Goal: Task Accomplishment & Management: Complete application form

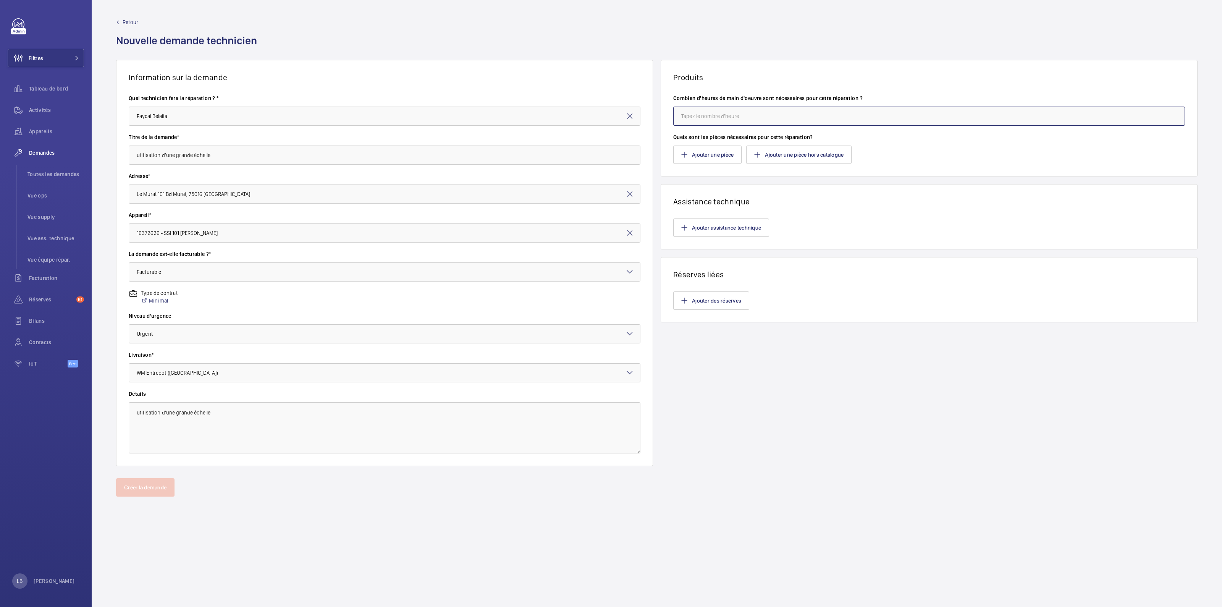
click at [733, 113] on input "number" at bounding box center [929, 116] width 512 height 19
click at [823, 158] on button "Ajouter une pièce hors catalogue" at bounding box center [798, 154] width 105 height 18
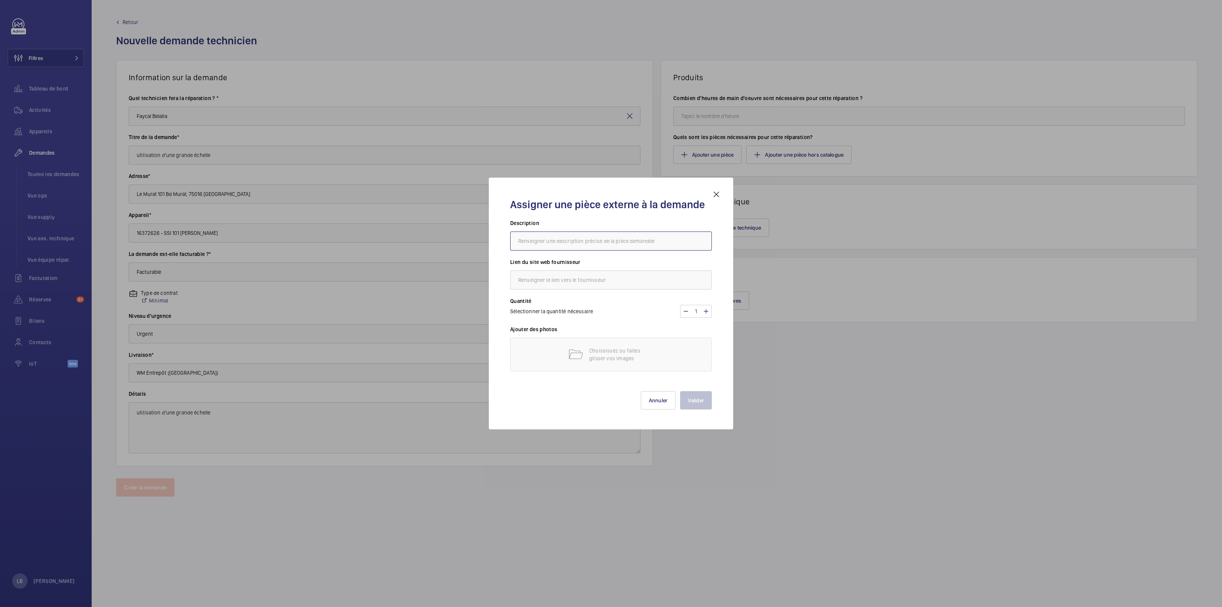
click at [578, 240] on input "text" at bounding box center [611, 240] width 202 height 19
type input "Fourniture d'une grande échelle"
click at [573, 281] on input "text" at bounding box center [611, 279] width 202 height 19
type input "kiloutou"
click at [621, 299] on h3 "Quantité" at bounding box center [611, 301] width 202 height 8
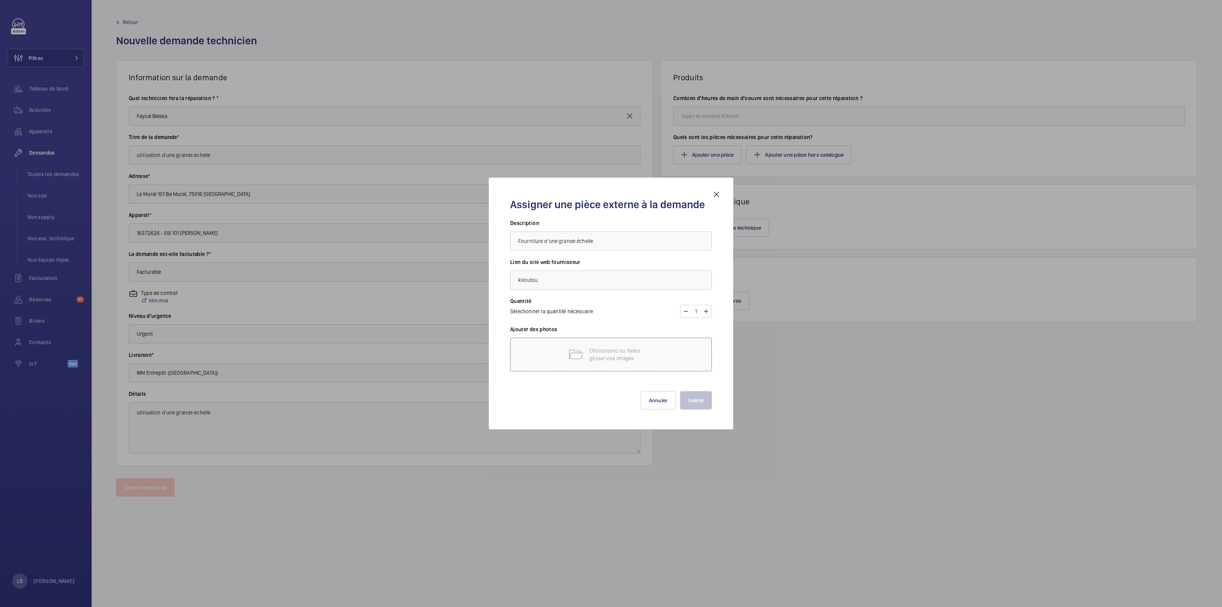
click at [620, 352] on p "Choississez ou faites glisser vos images" at bounding box center [621, 354] width 65 height 15
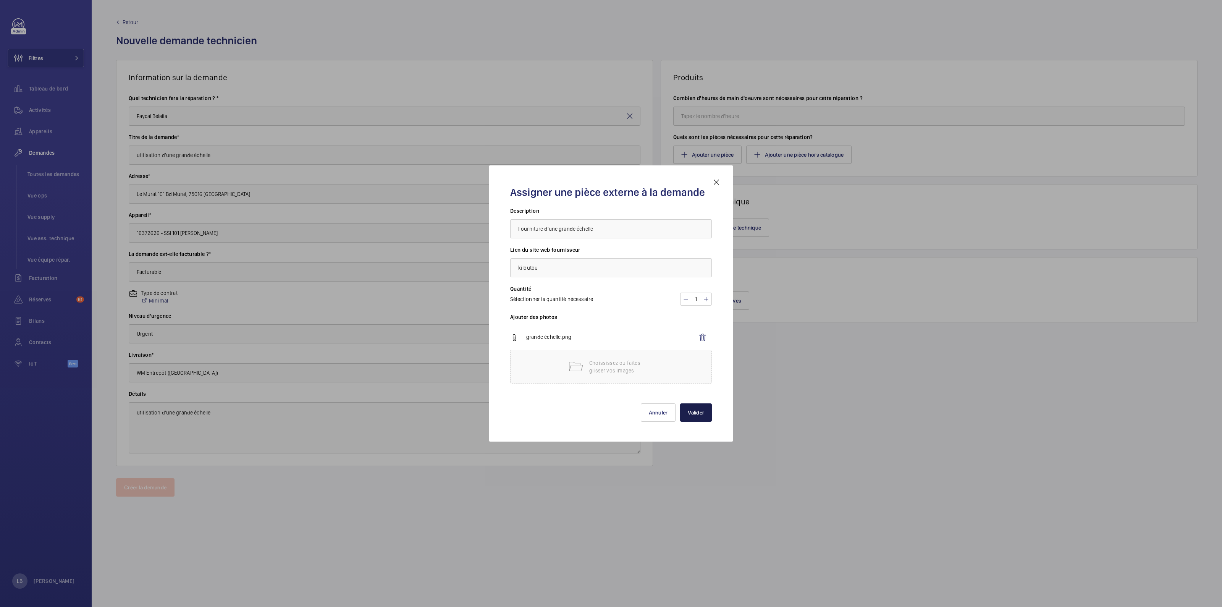
click at [702, 415] on button "Valider" at bounding box center [696, 412] width 32 height 18
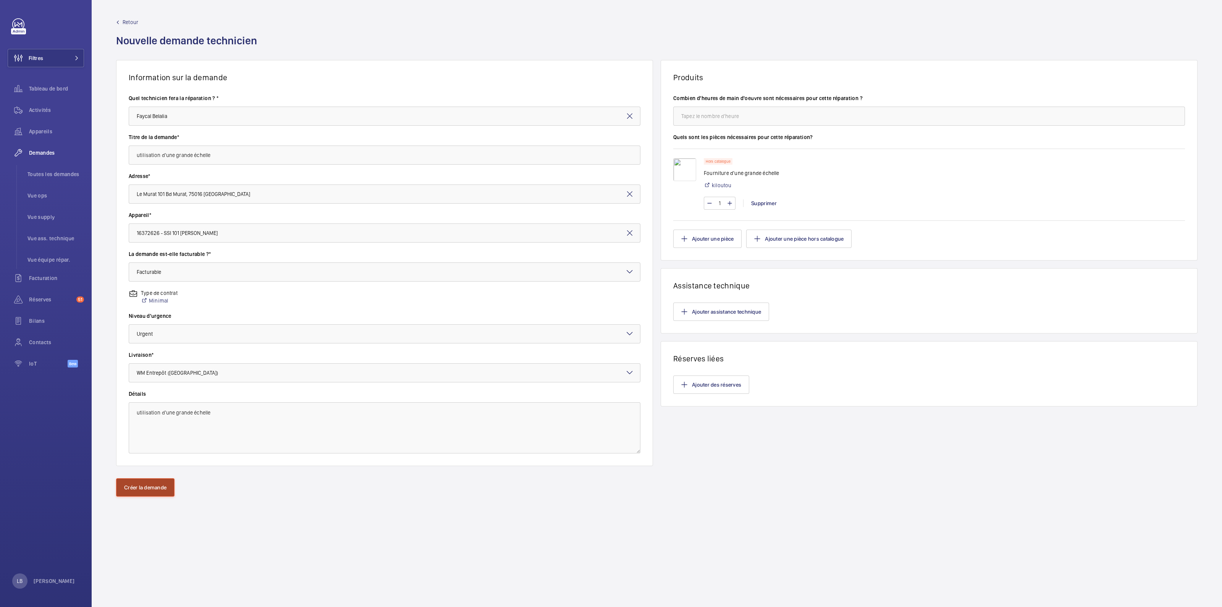
click at [148, 480] on button "Créer la demande" at bounding box center [145, 487] width 58 height 18
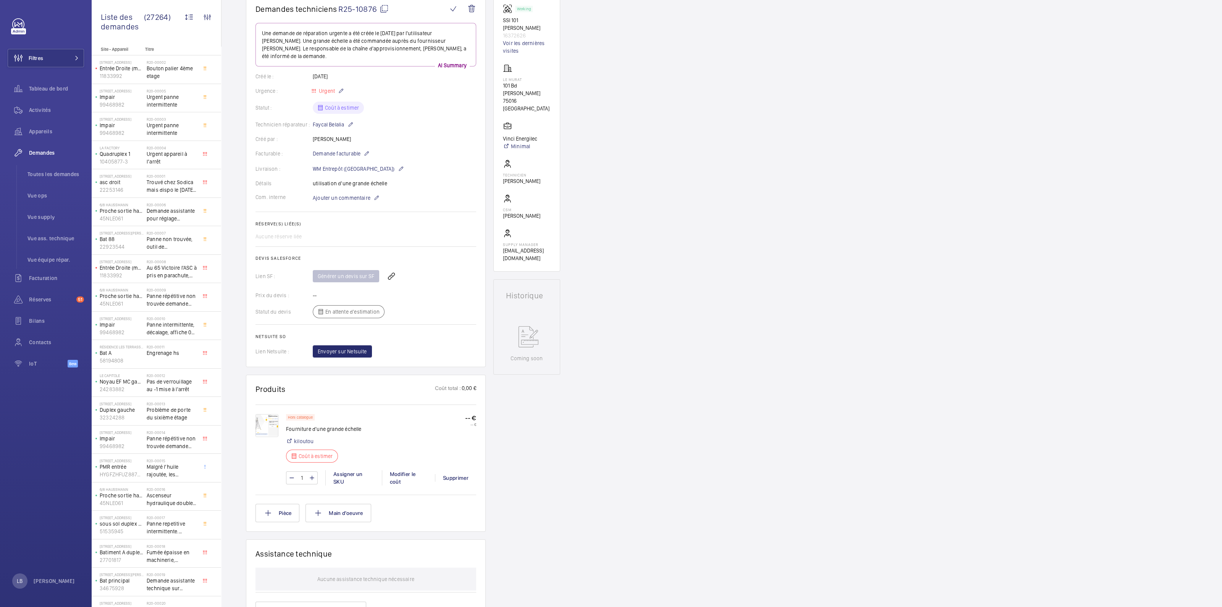
scroll to position [95, 0]
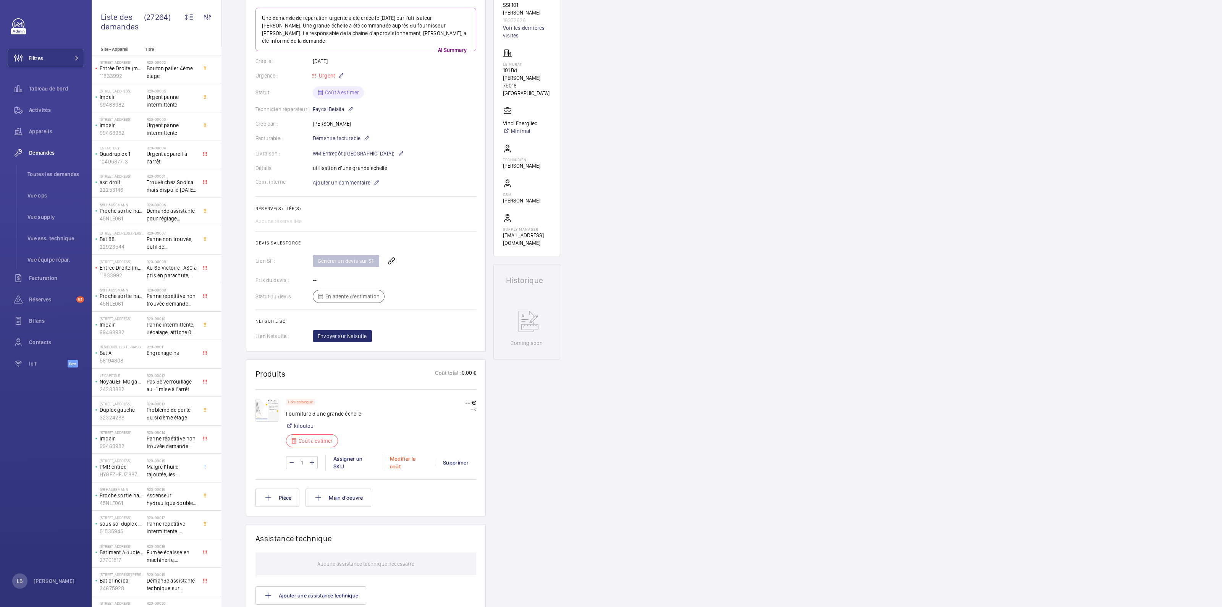
click at [410, 455] on div "Modifier le coût" at bounding box center [408, 462] width 53 height 15
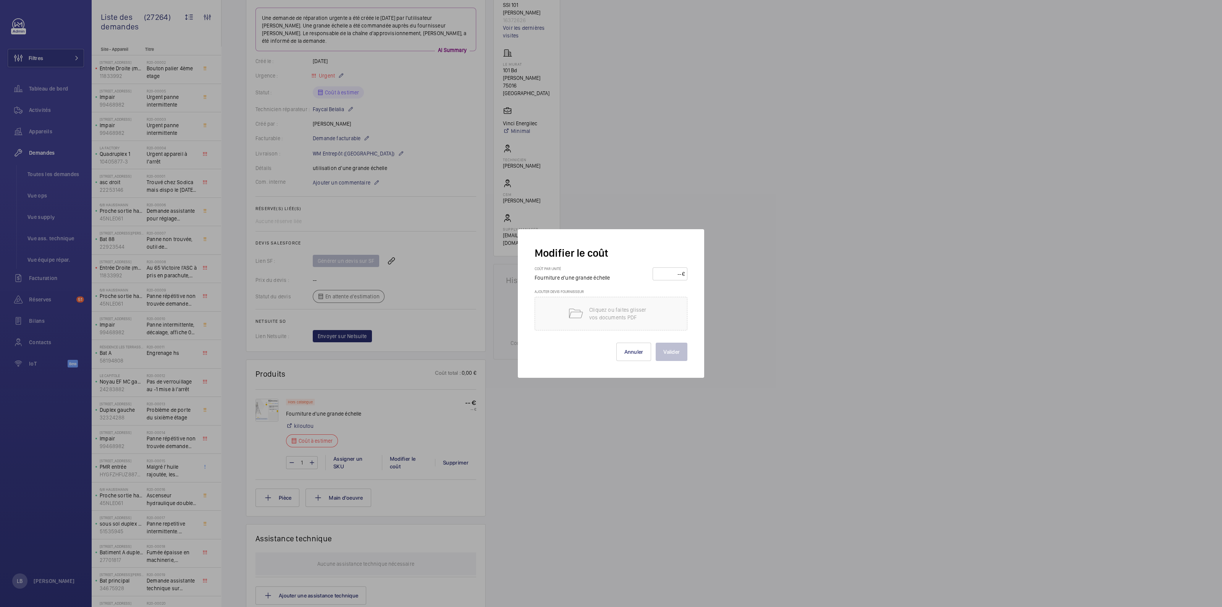
click at [676, 275] on input "number" at bounding box center [668, 274] width 27 height 12
type input "36"
click at [667, 353] on button "Valider" at bounding box center [671, 351] width 32 height 18
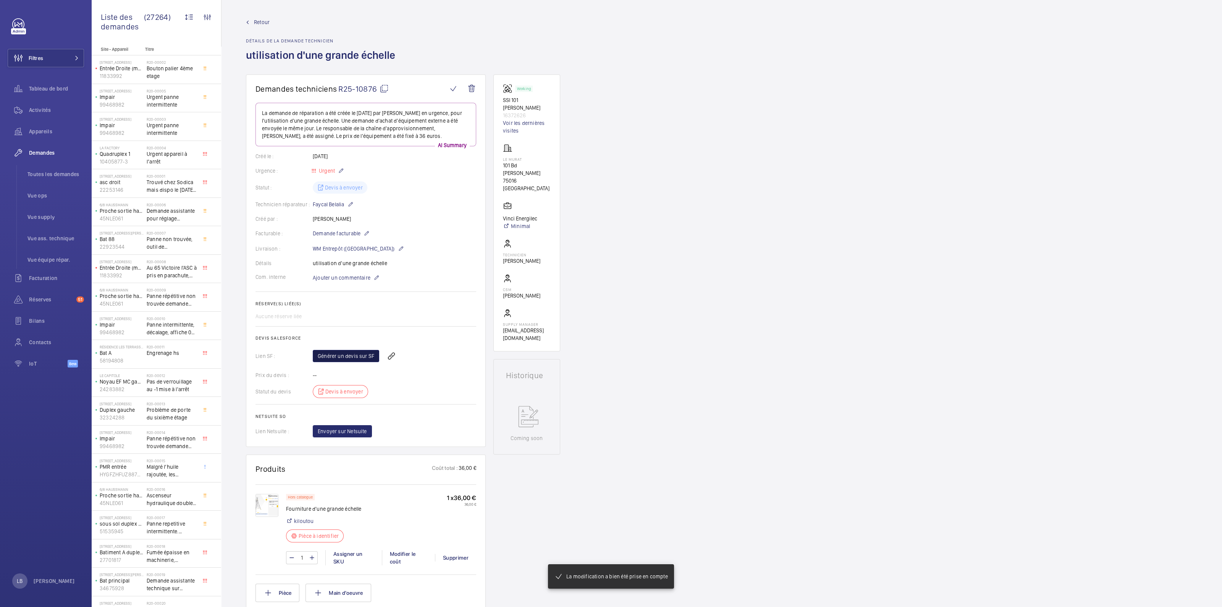
click at [342, 353] on link "Générer un devis sur SF" at bounding box center [346, 356] width 66 height 12
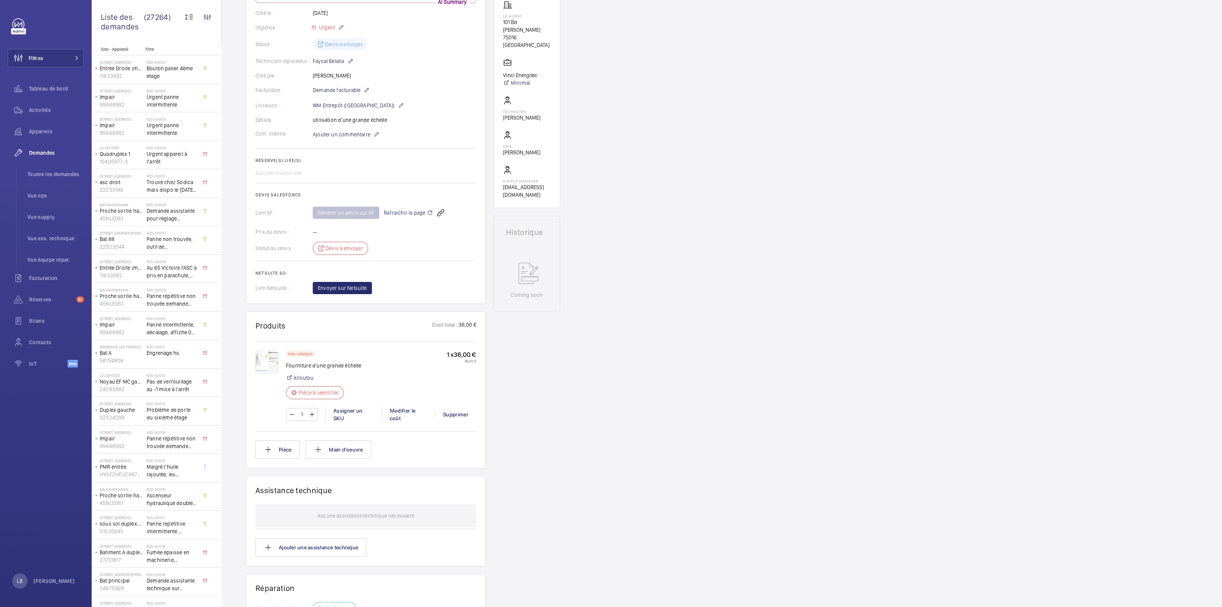
scroll to position [0, 0]
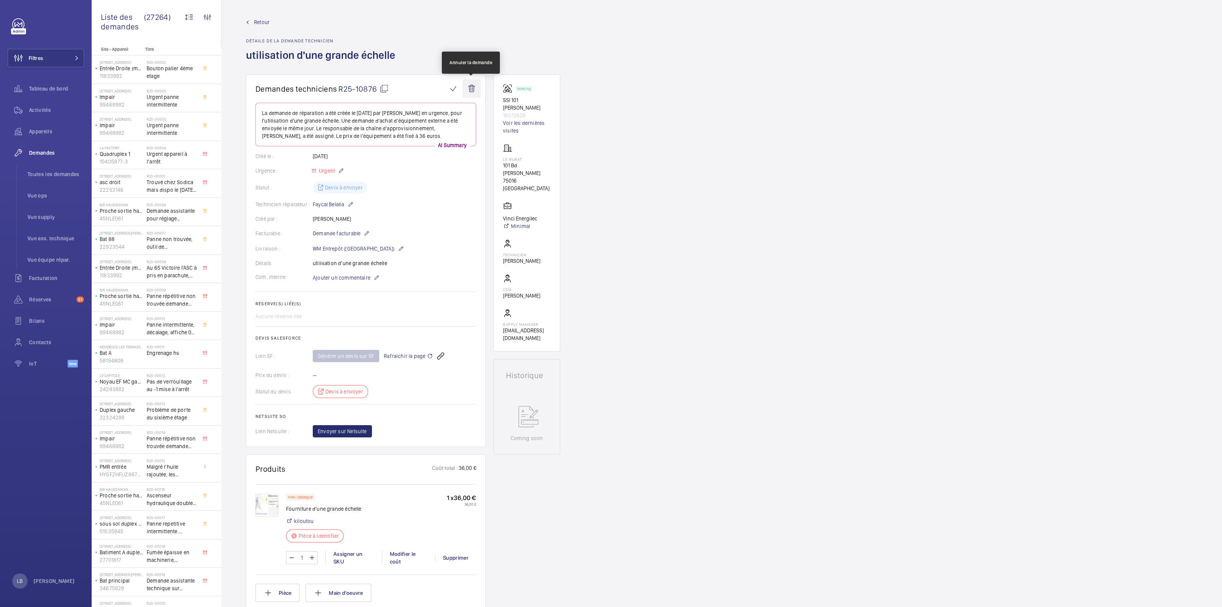
click at [469, 92] on wm-front-icon-button at bounding box center [471, 88] width 18 height 18
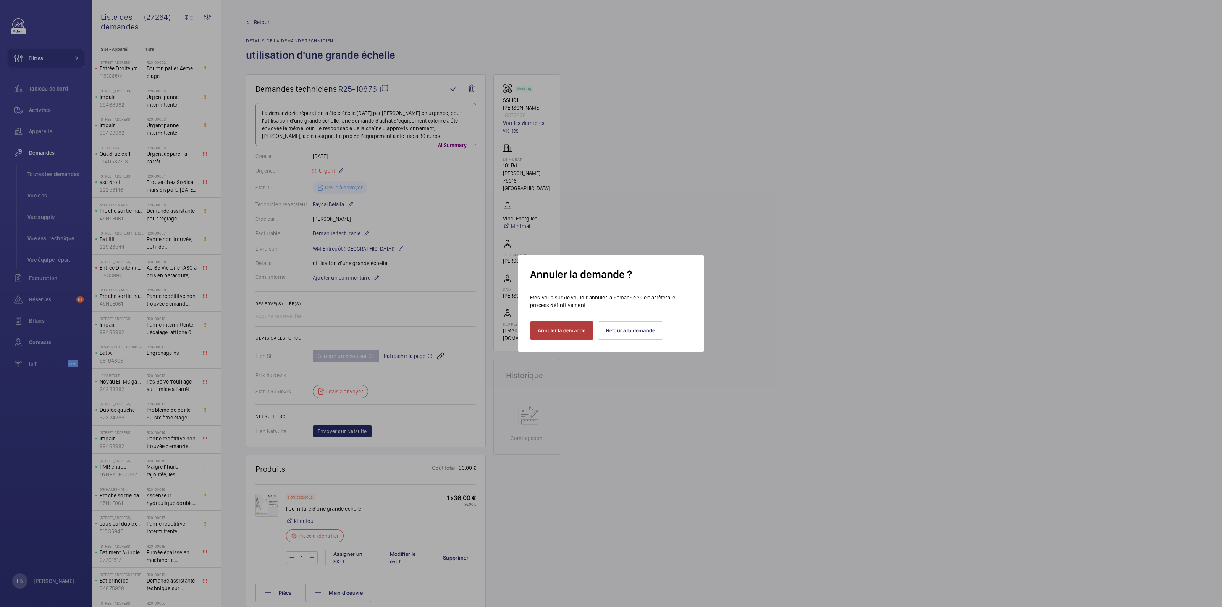
click at [563, 333] on button "Annuler la demande" at bounding box center [561, 330] width 63 height 18
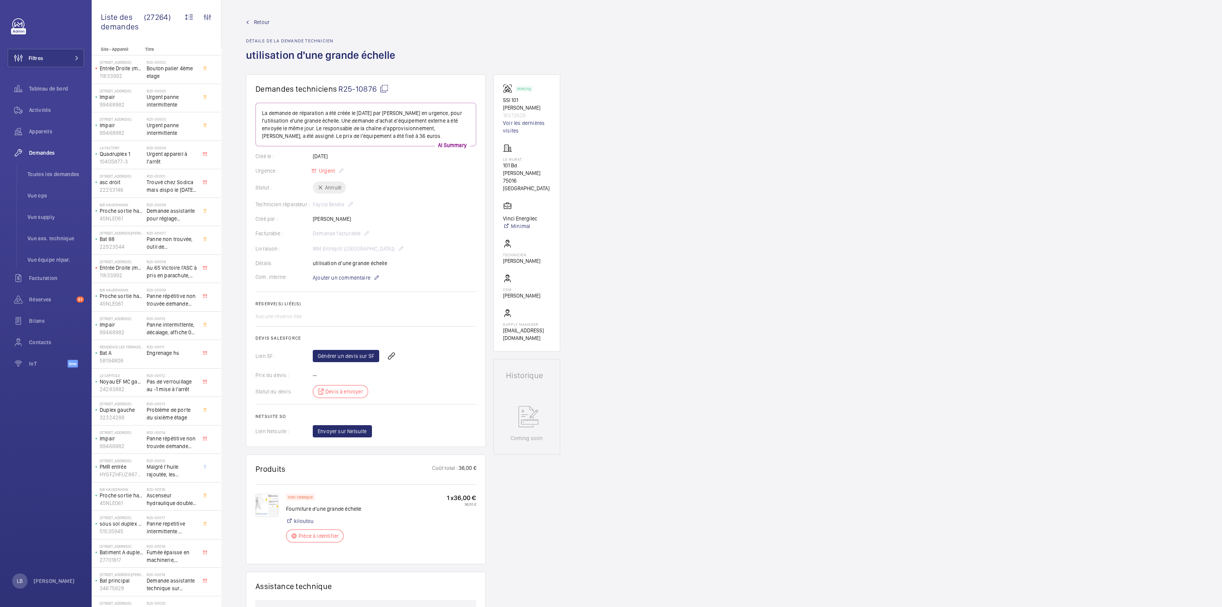
click at [252, 20] on link "Retour" at bounding box center [323, 22] width 154 height 8
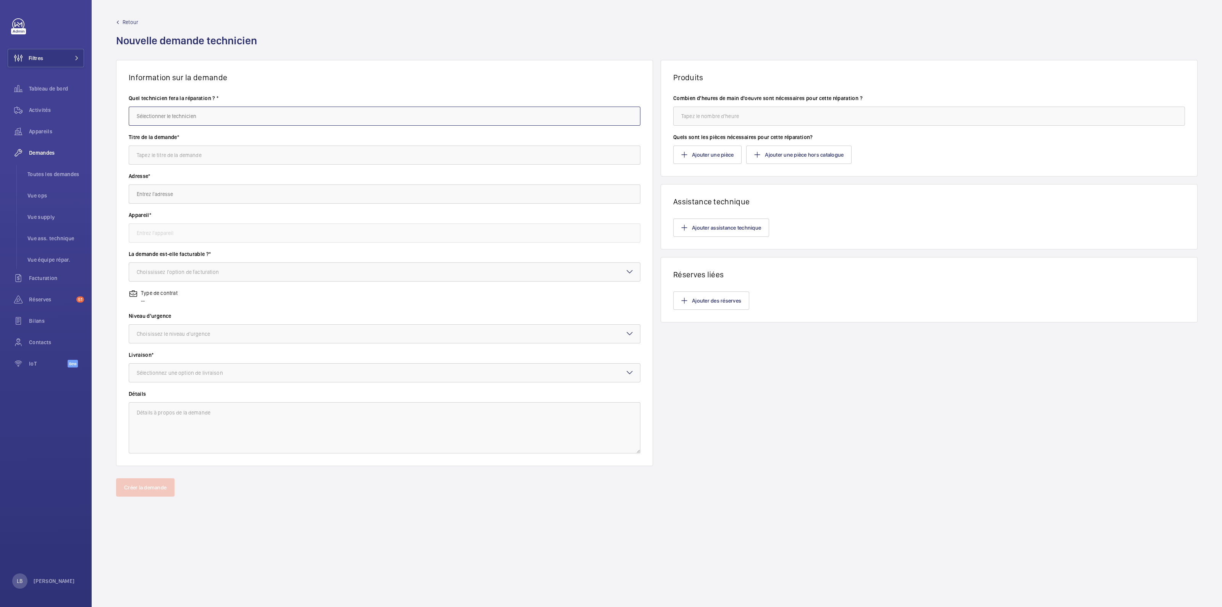
click at [190, 115] on input "text" at bounding box center [385, 116] width 512 height 19
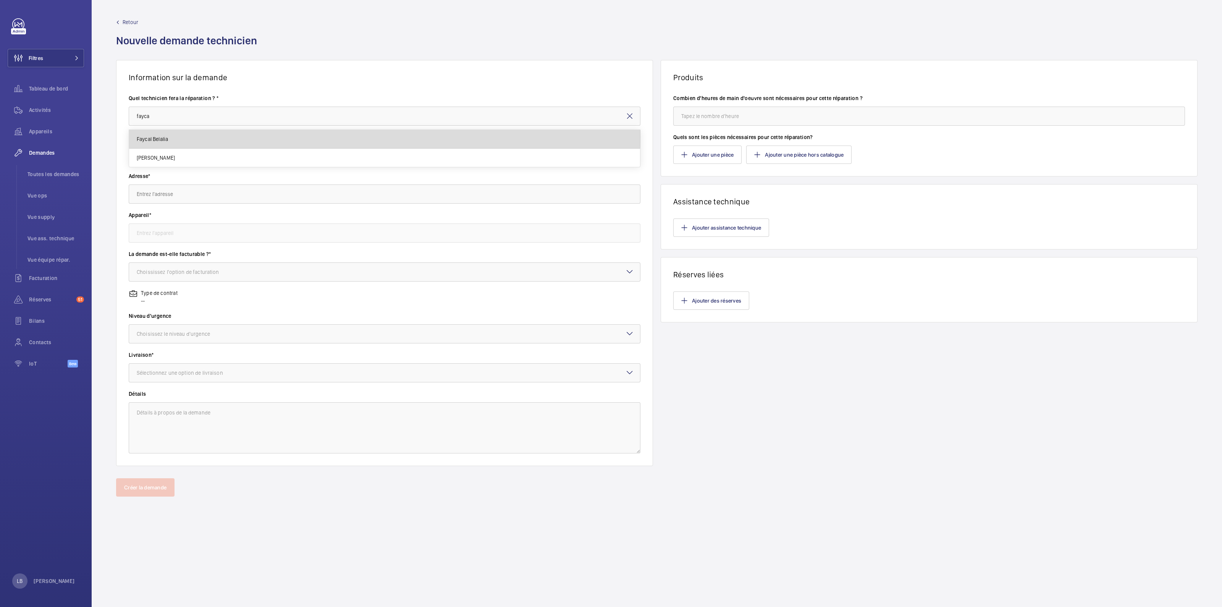
click at [243, 136] on mat-option "Faycal Belalia" at bounding box center [384, 139] width 511 height 19
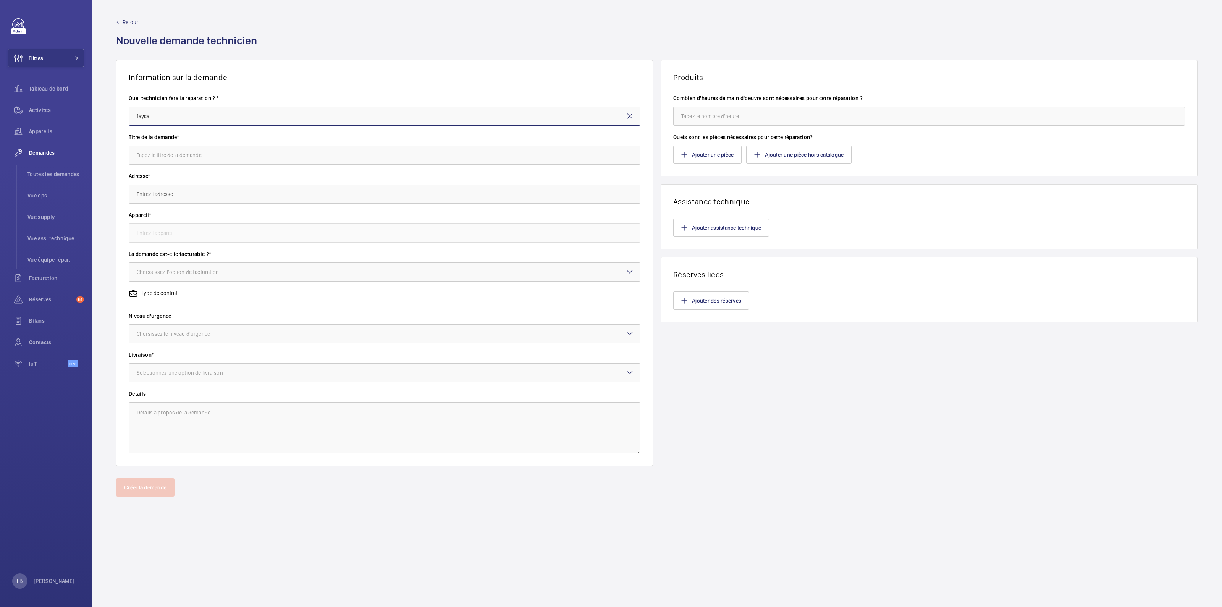
type input "Faycal Belalia"
click at [218, 161] on input "text" at bounding box center [385, 154] width 512 height 19
type input "location échaffaudage"
click at [173, 195] on input "text" at bounding box center [385, 193] width 512 height 19
click at [215, 212] on mat-option "Le Murat 101 Bd Murat, 75016 PARIS" at bounding box center [384, 217] width 511 height 19
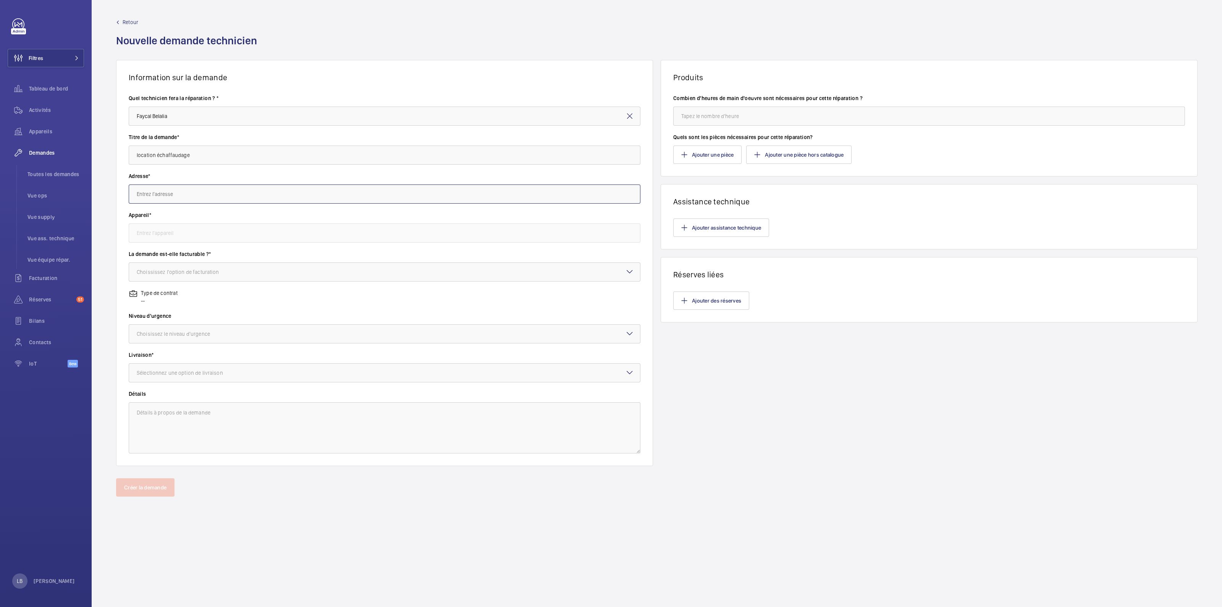
type input "Le Murat 101 Bd Murat, 75016 PARIS"
click at [210, 234] on input "text" at bounding box center [385, 232] width 512 height 19
click at [200, 252] on mat-option "16372626 - SSI 101 Murat" at bounding box center [384, 256] width 511 height 18
type input "16372626 - SSI 101 Murat"
click at [198, 268] on div "Choississez l'option de facturation" at bounding box center [188, 272] width 102 height 8
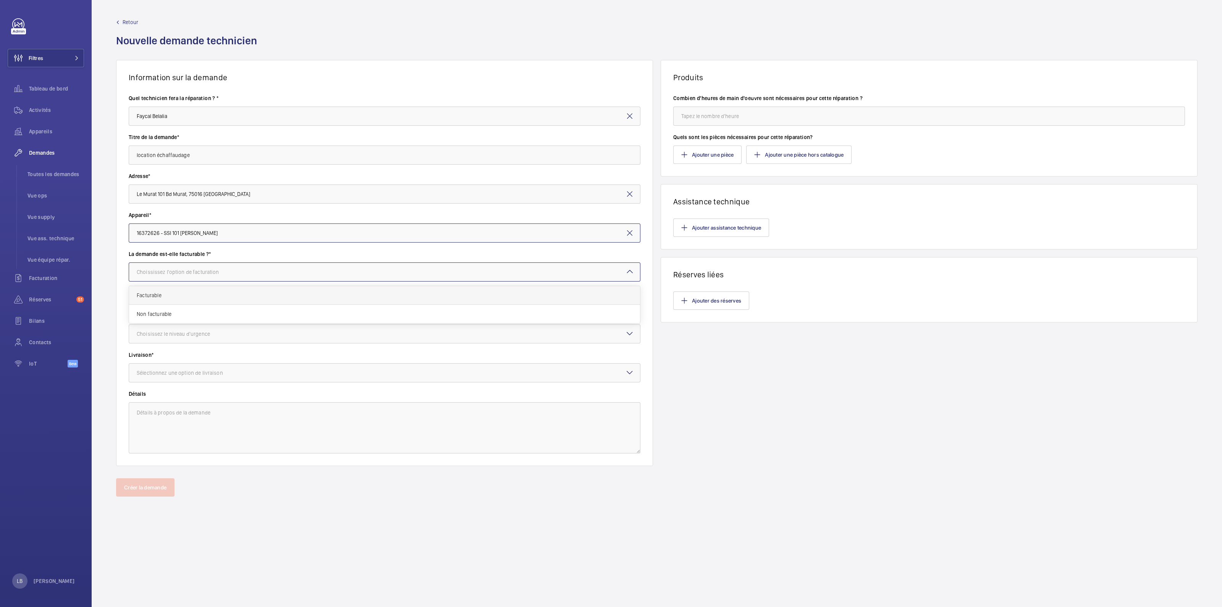
click at [188, 299] on div "Facturable" at bounding box center [384, 295] width 511 height 19
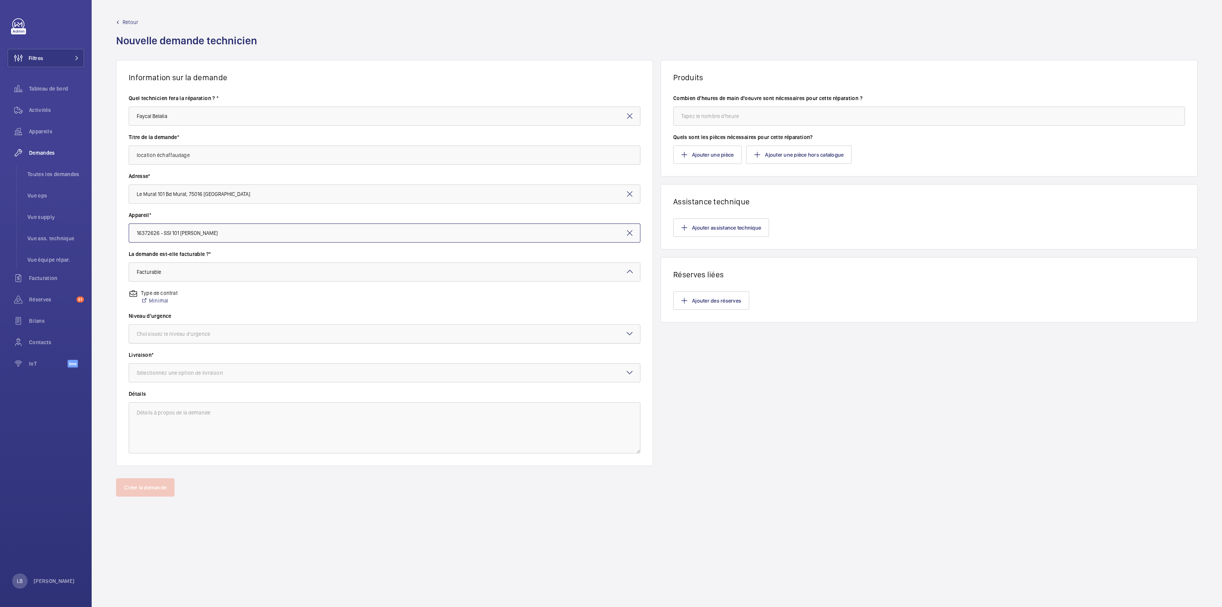
click at [187, 336] on div "Choisissez le niveau d'urgence" at bounding box center [183, 334] width 92 height 8
click at [183, 391] on span "Urgent" at bounding box center [384, 395] width 495 height 8
click at [210, 373] on div "Sélectionnez une option de livraison" at bounding box center [189, 373] width 105 height 8
click at [191, 424] on div "WM Entrepôt ([GEOGRAPHIC_DATA])" at bounding box center [384, 433] width 511 height 18
click at [207, 420] on textarea at bounding box center [385, 427] width 512 height 51
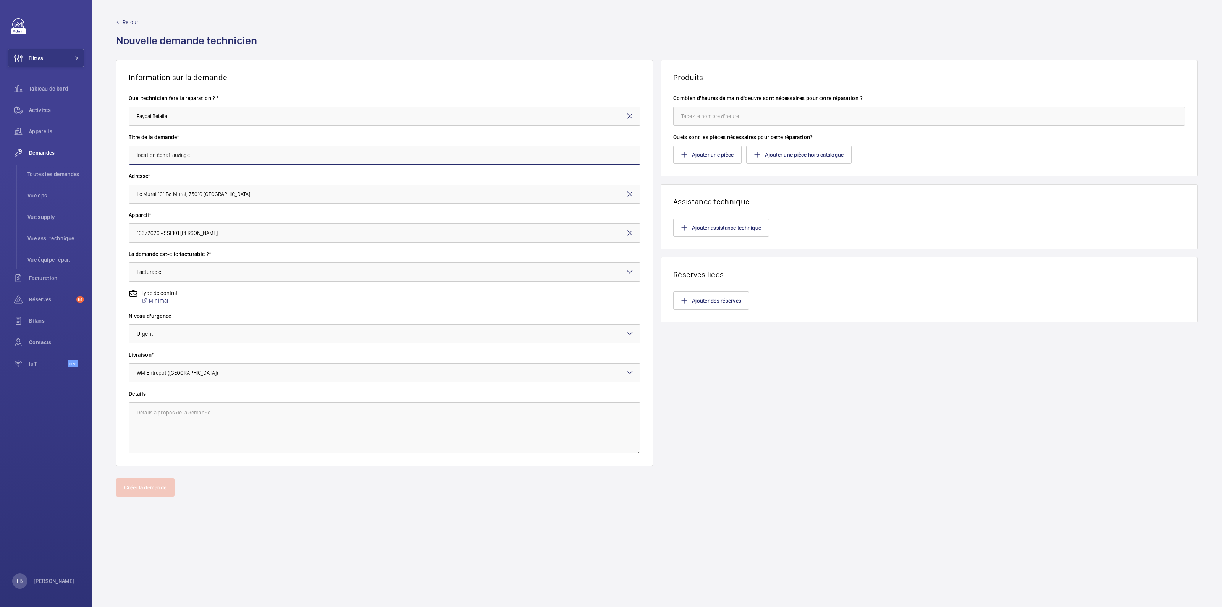
click at [219, 157] on input "location échaffaudage" at bounding box center [385, 154] width 512 height 19
click at [211, 426] on textarea at bounding box center [385, 427] width 512 height 51
paste textarea "location échaffaudage"
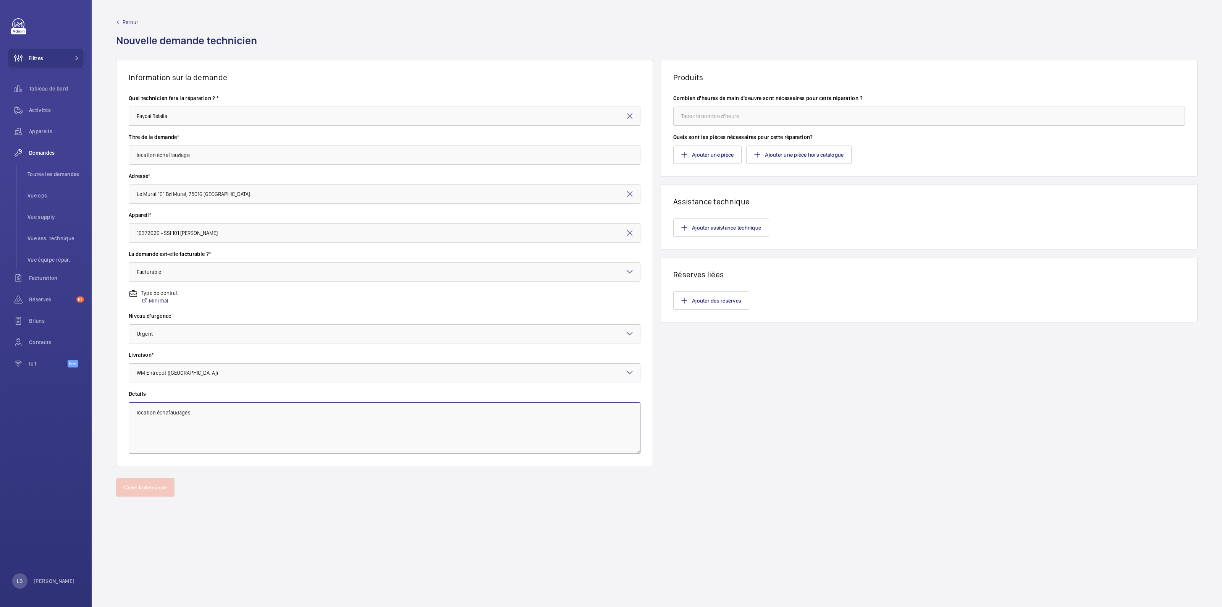
type textarea "location échafaudages"
drag, startPoint x: 216, startPoint y: 159, endPoint x: 157, endPoint y: 152, distance: 59.1
click at [157, 152] on input "location échaffaudage" at bounding box center [385, 154] width 512 height 19
type input "location échafaudages"
click at [745, 119] on input "number" at bounding box center [929, 116] width 512 height 19
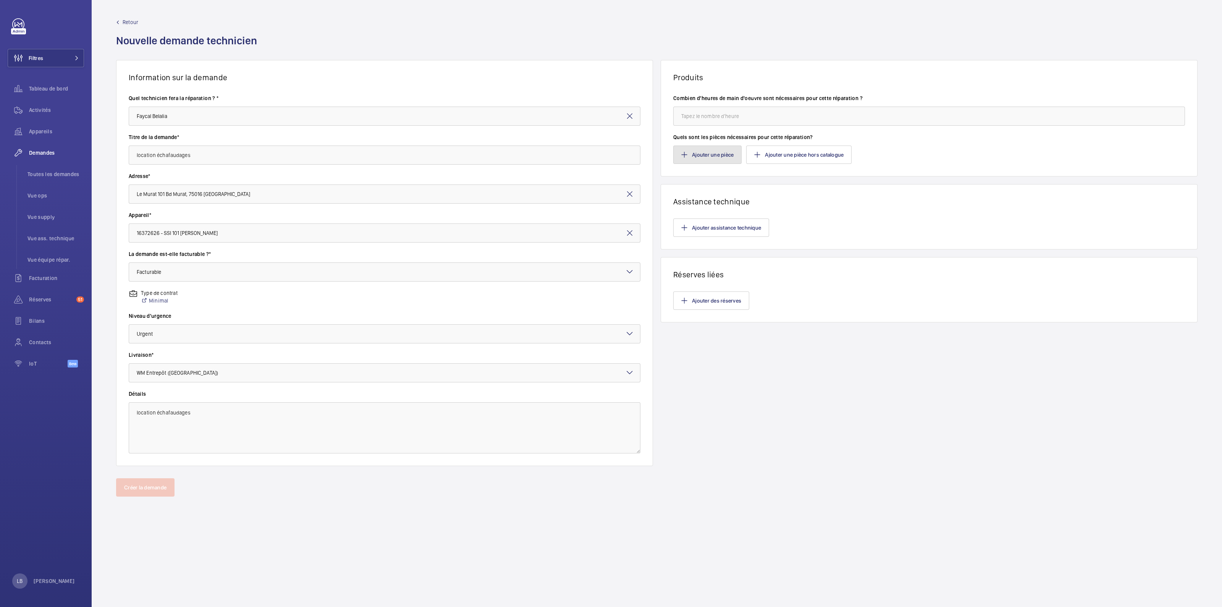
click at [718, 153] on button "Ajouter une pièce" at bounding box center [707, 154] width 68 height 18
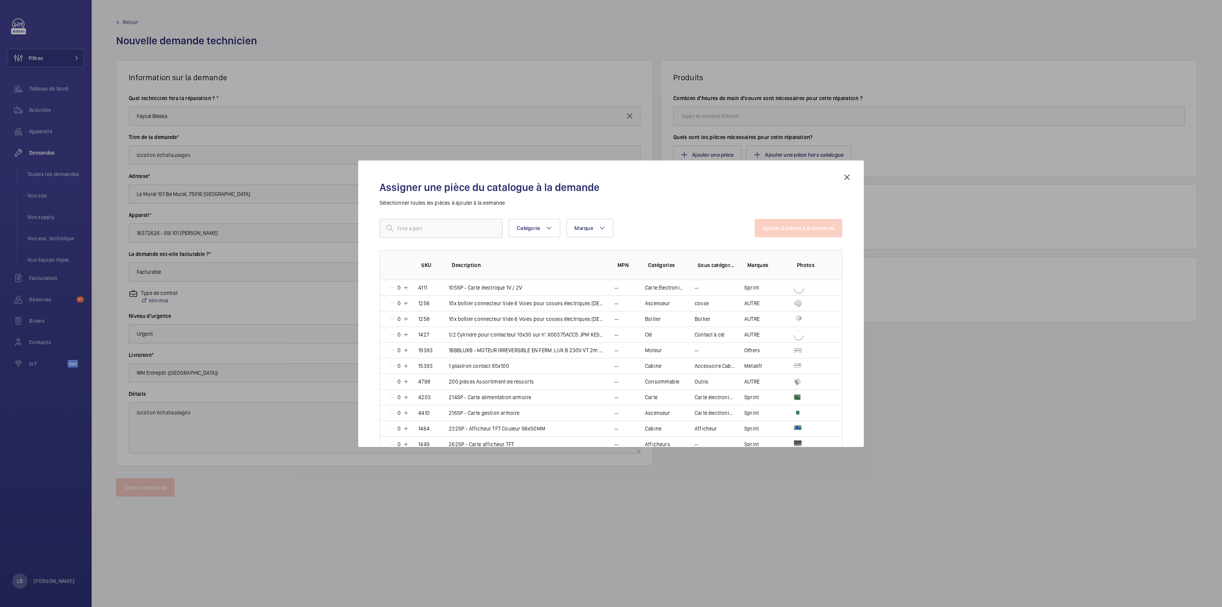
click at [847, 176] on mat-icon at bounding box center [846, 177] width 9 height 9
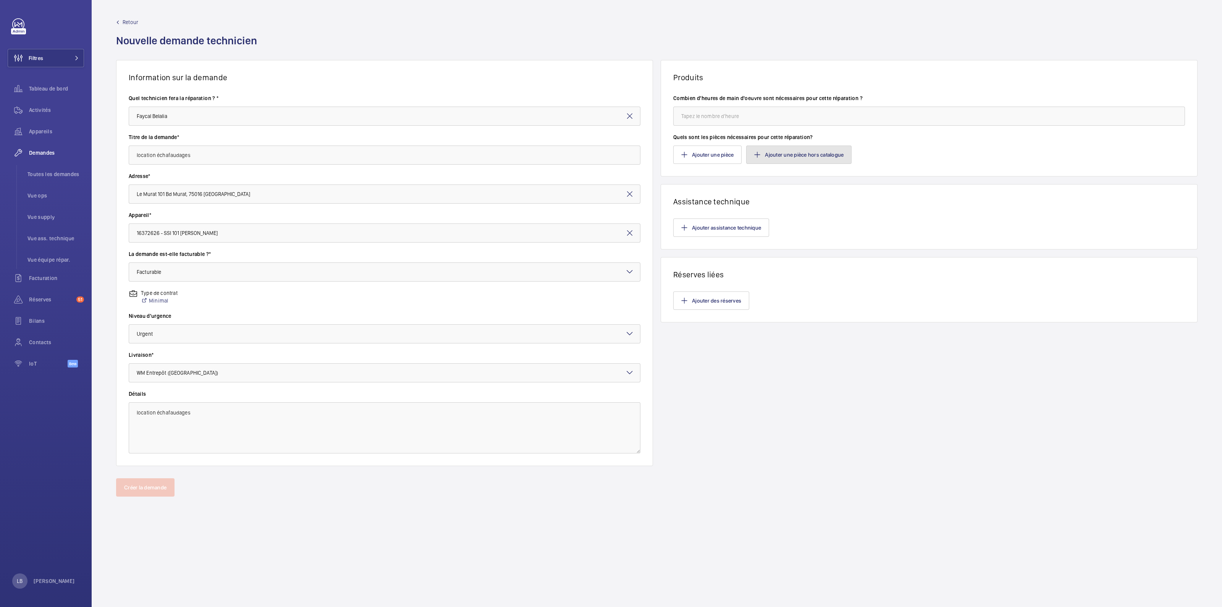
click at [786, 158] on button "Ajouter une pièce hors catalogue" at bounding box center [798, 154] width 105 height 18
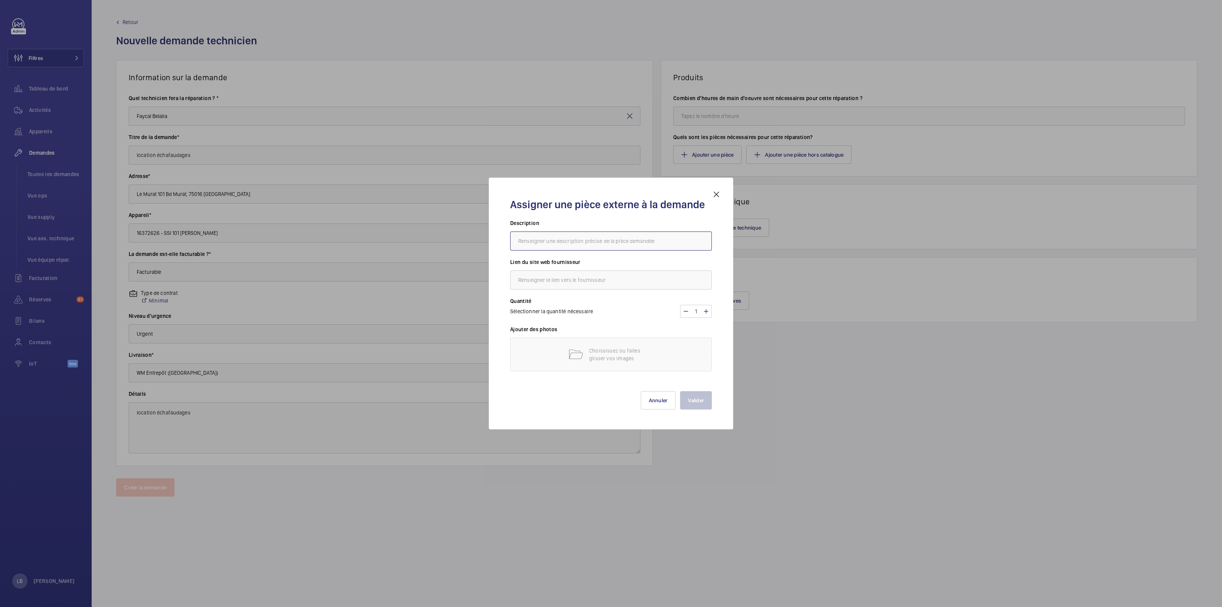
click at [563, 232] on input "text" at bounding box center [611, 240] width 202 height 19
type input "f"
type input "fourniture d'un échafaudages"
click at [574, 279] on input "text" at bounding box center [611, 279] width 202 height 19
type input "kiloutou"
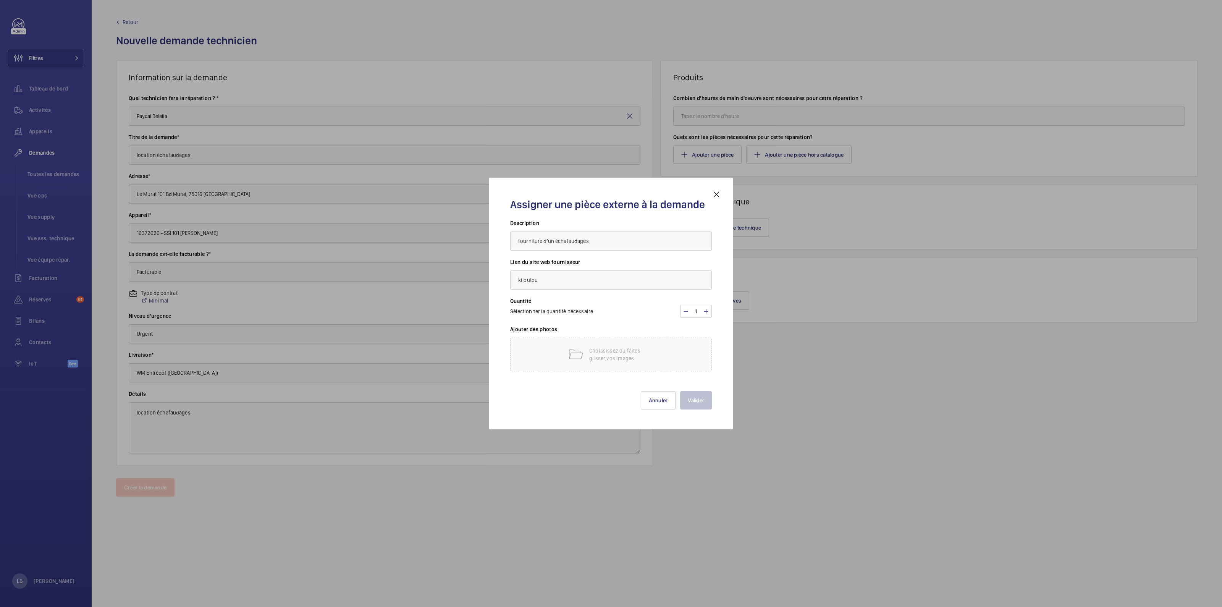
click at [636, 328] on h3 "Ajouter des photos" at bounding box center [611, 331] width 202 height 12
click at [597, 352] on p "Choississez ou faites glisser vos images" at bounding box center [621, 354] width 65 height 15
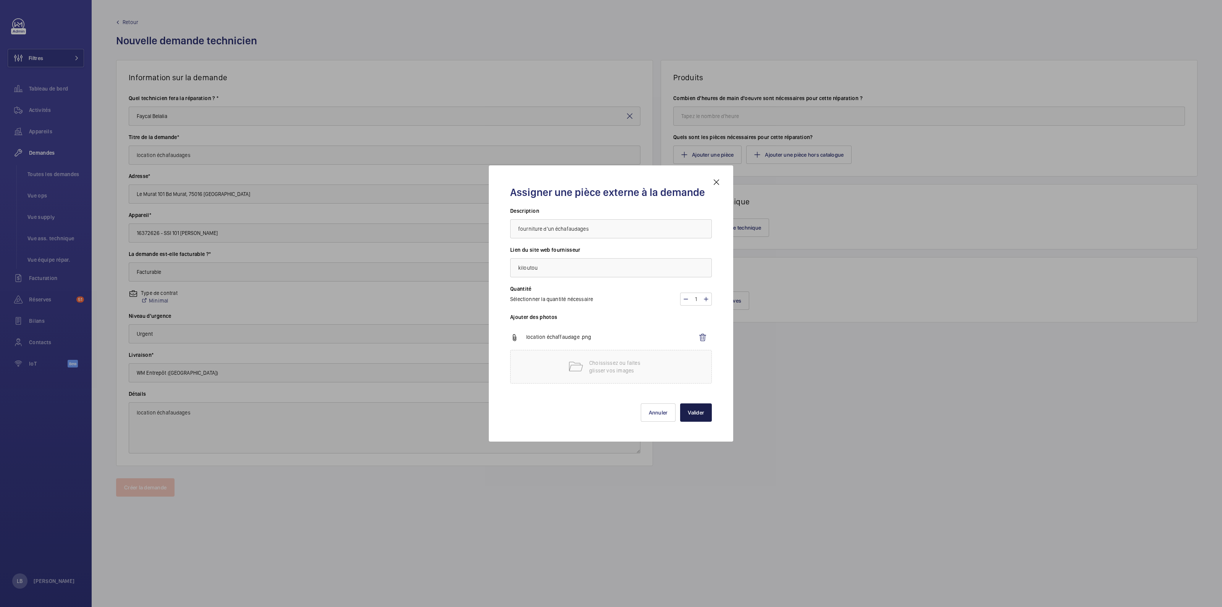
click at [700, 415] on button "Valider" at bounding box center [696, 412] width 32 height 18
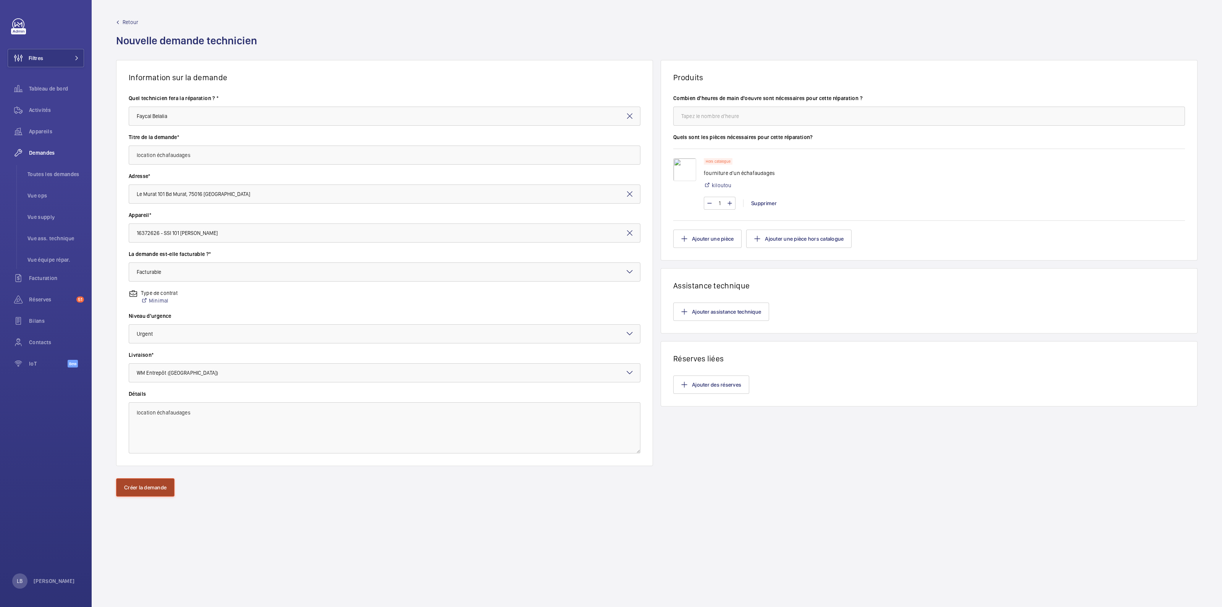
click at [154, 482] on button "Créer la demande" at bounding box center [145, 487] width 58 height 18
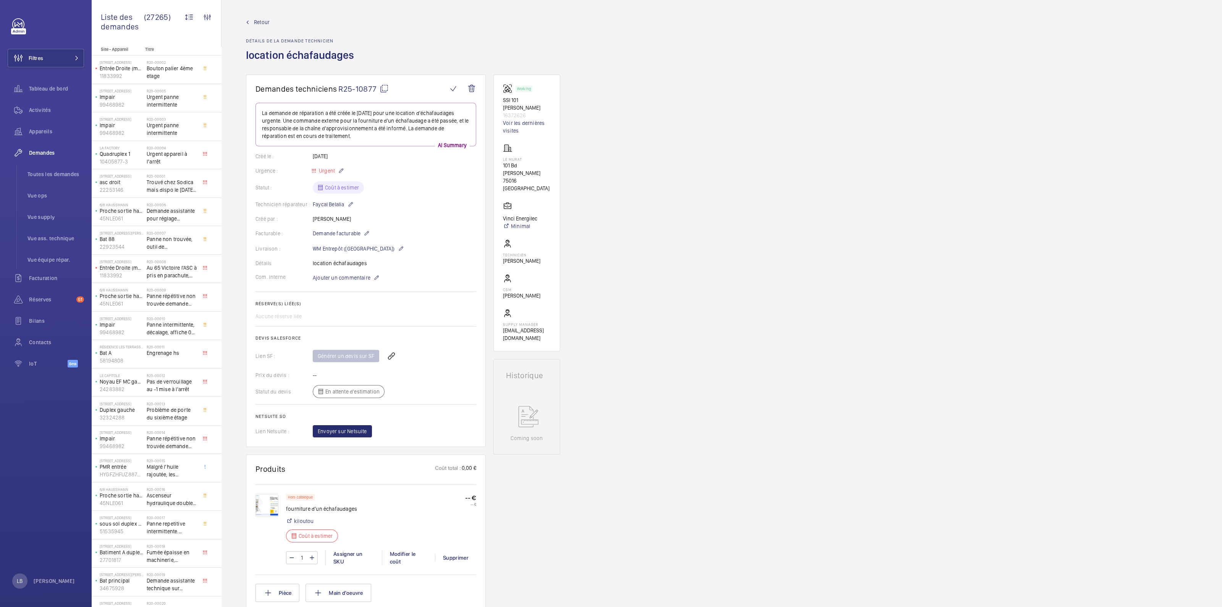
click at [269, 503] on img at bounding box center [266, 505] width 23 height 23
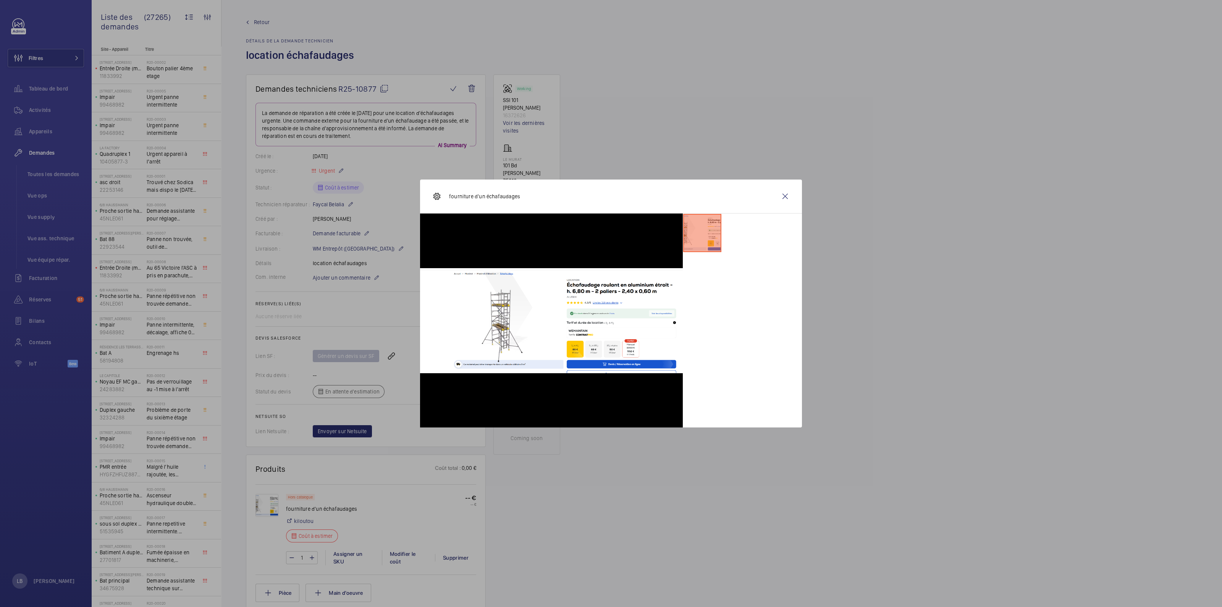
click at [483, 505] on div at bounding box center [611, 303] width 1222 height 607
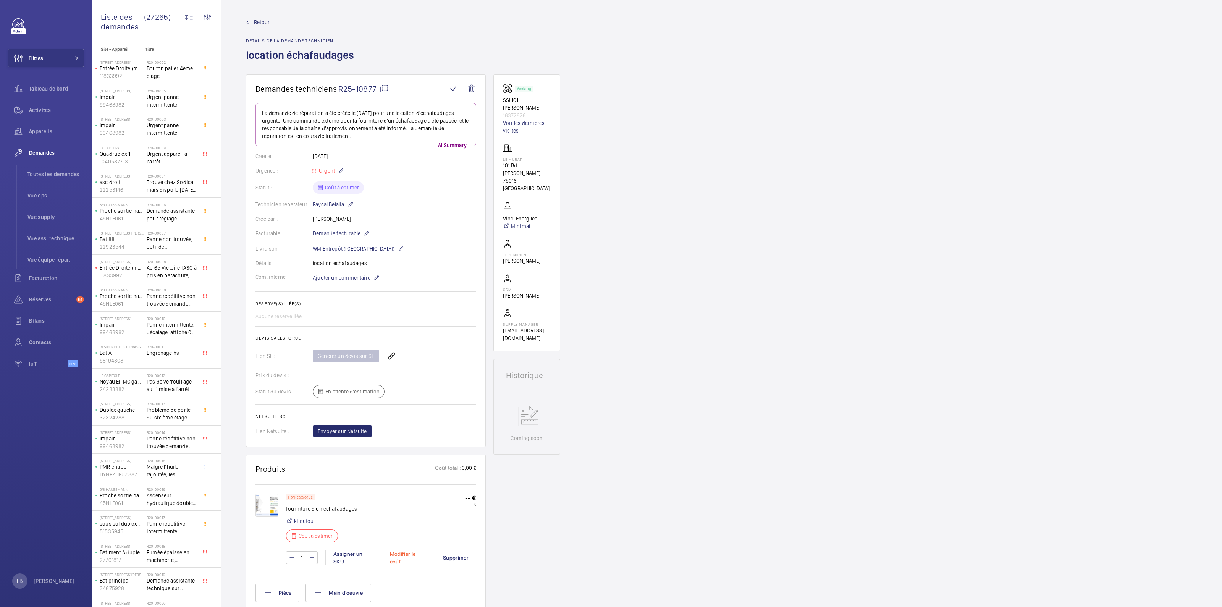
click at [406, 552] on div "Modifier le coût" at bounding box center [408, 557] width 53 height 15
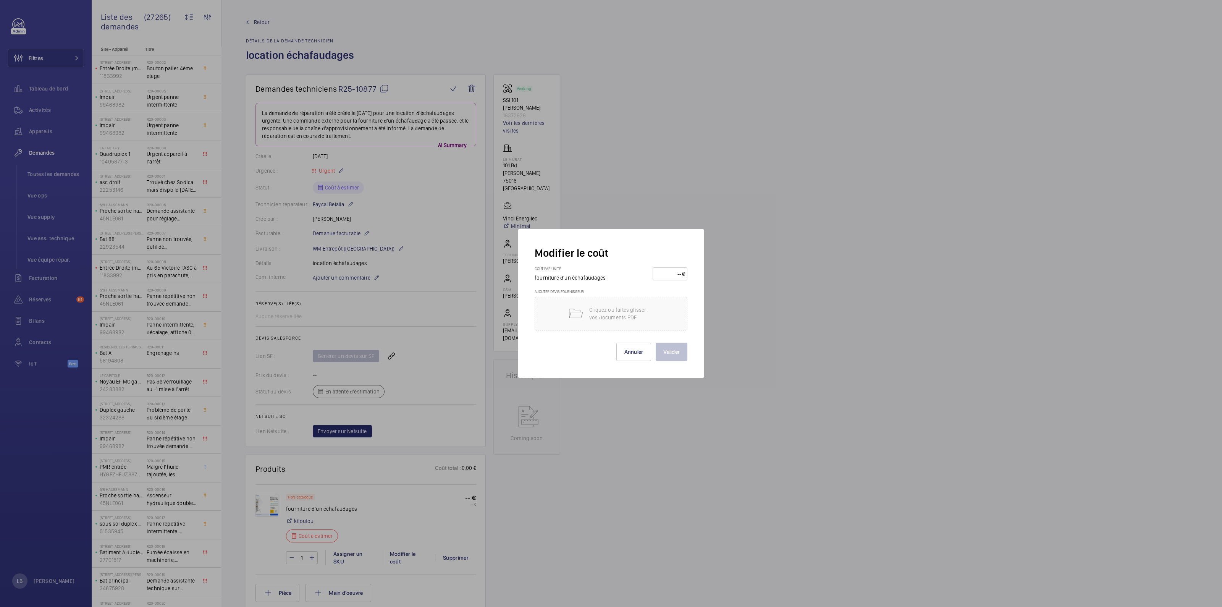
click at [676, 271] on input "number" at bounding box center [668, 274] width 27 height 12
click at [676, 270] on input "number" at bounding box center [668, 274] width 27 height 12
type input "89"
click at [655, 342] on button "Valider" at bounding box center [671, 351] width 32 height 18
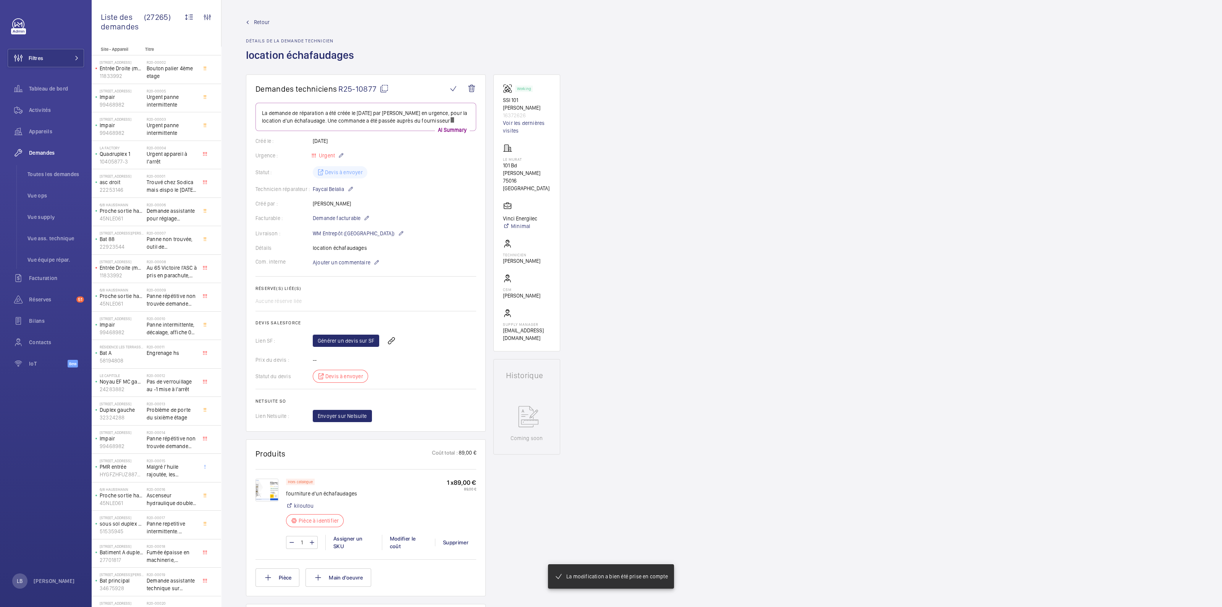
click at [351, 338] on wm-front-card-body "La demande de réparation a été créée le 13 août 2025 par Ludovic BESTORY en urg…" at bounding box center [365, 262] width 221 height 319
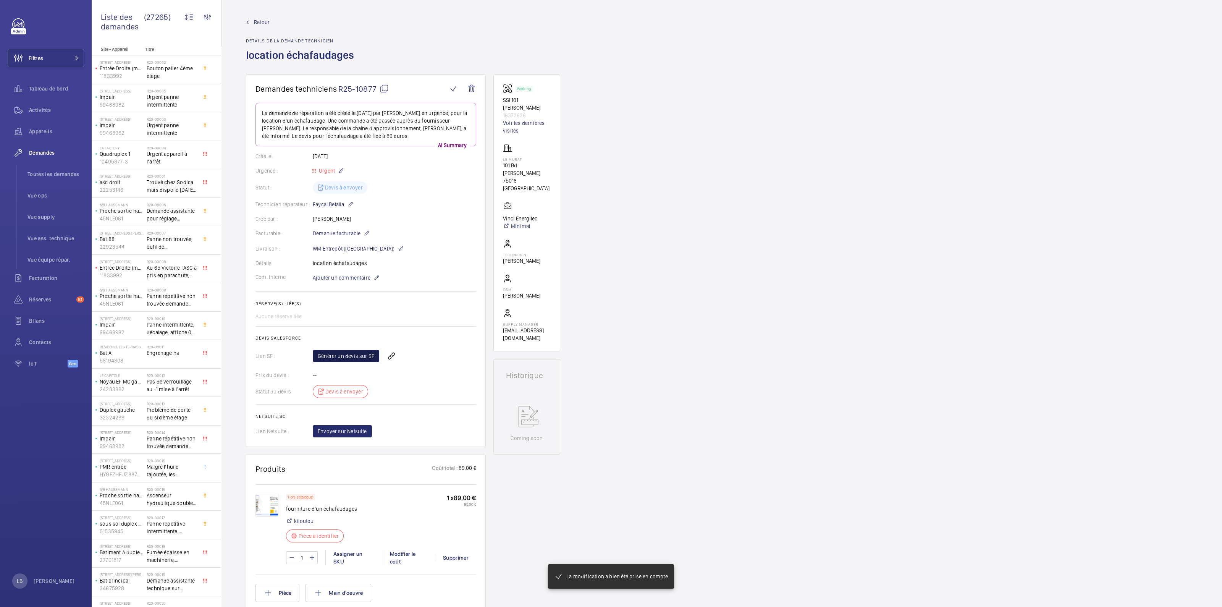
click at [357, 353] on link "Générer un devis sur SF" at bounding box center [346, 356] width 66 height 12
click at [823, 278] on div "Demandes techniciens R25-10877 La demande de réparation a été créée le 13 août …" at bounding box center [721, 496] width 1000 height 844
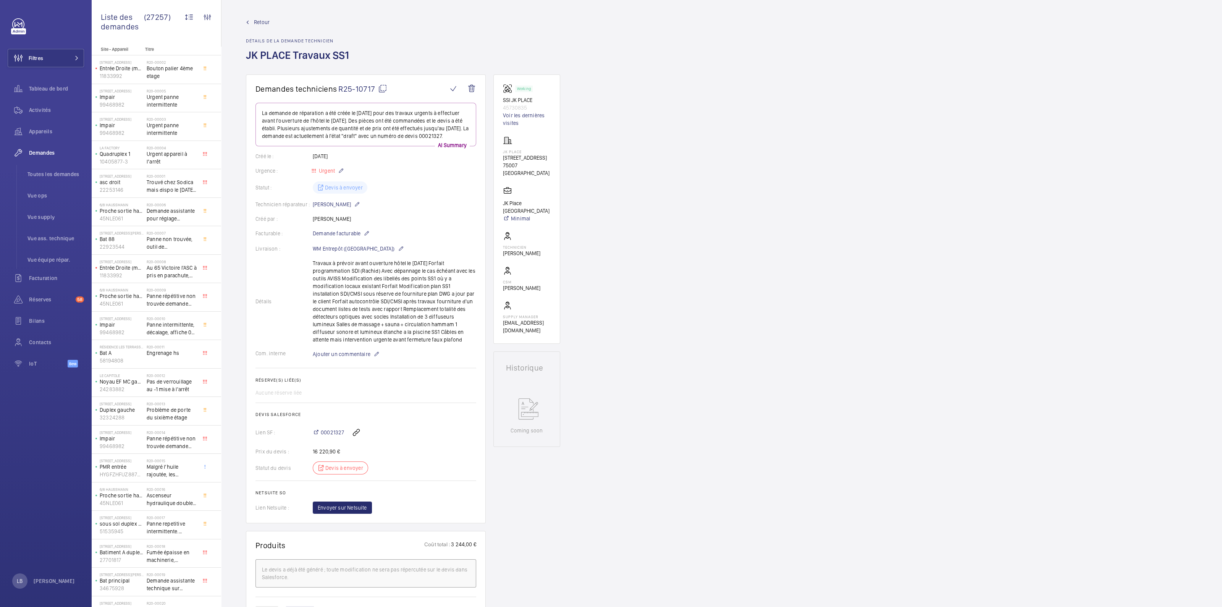
scroll to position [491, 0]
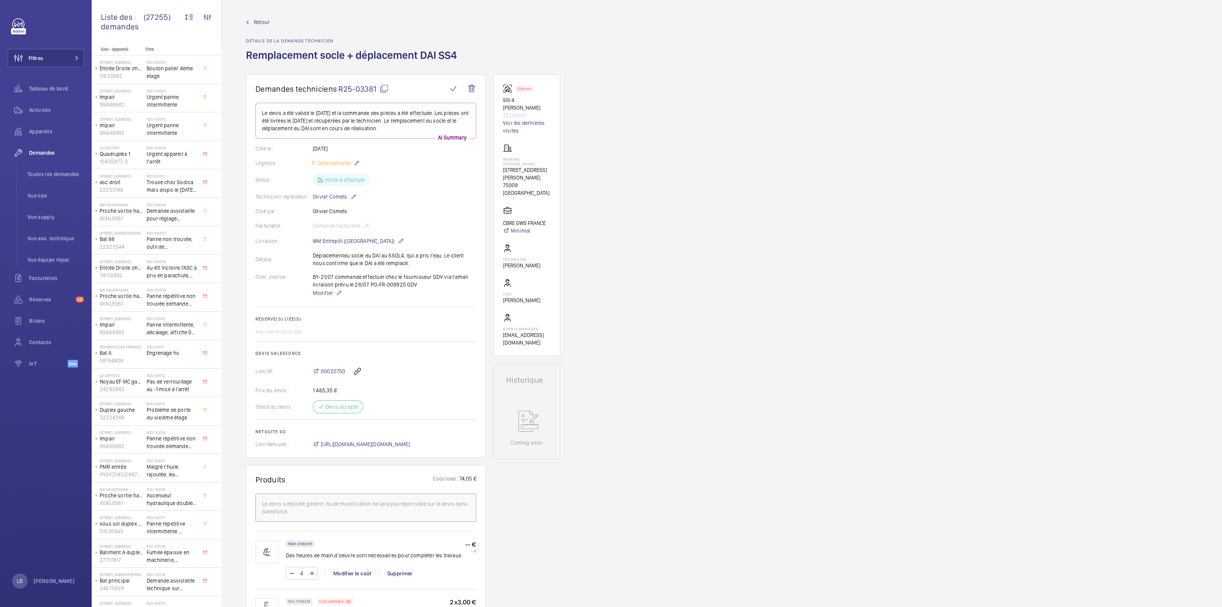
click at [258, 19] on span "Retour" at bounding box center [262, 22] width 16 height 8
click at [250, 21] on link "Retour" at bounding box center [353, 22] width 215 height 8
click at [383, 89] on mat-icon at bounding box center [383, 88] width 9 height 9
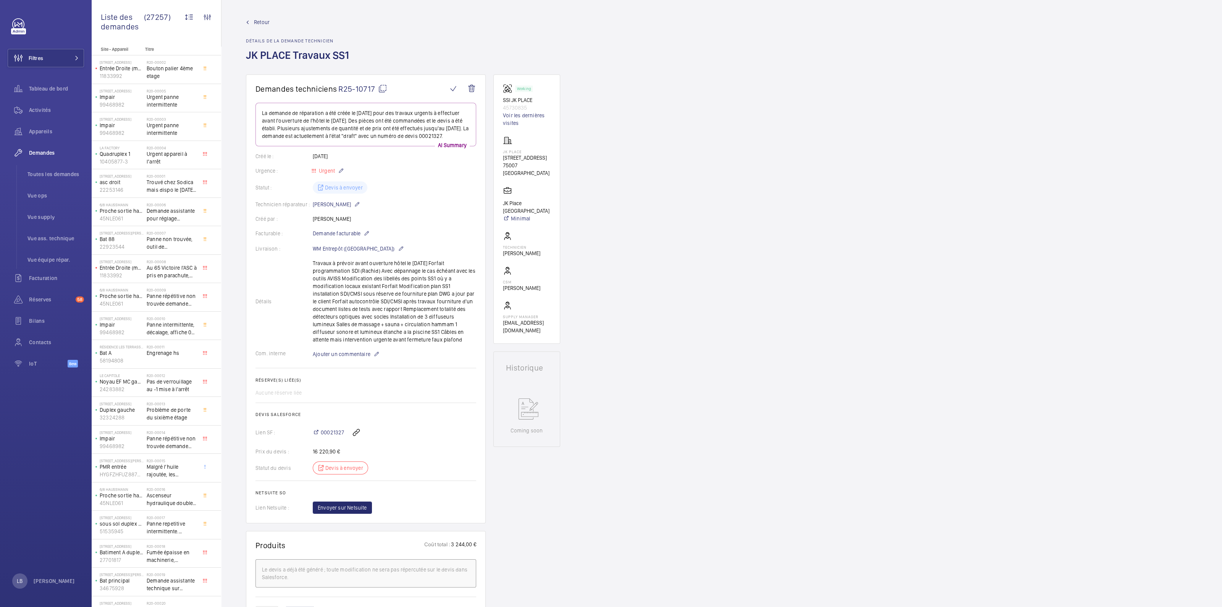
scroll to position [491, 0]
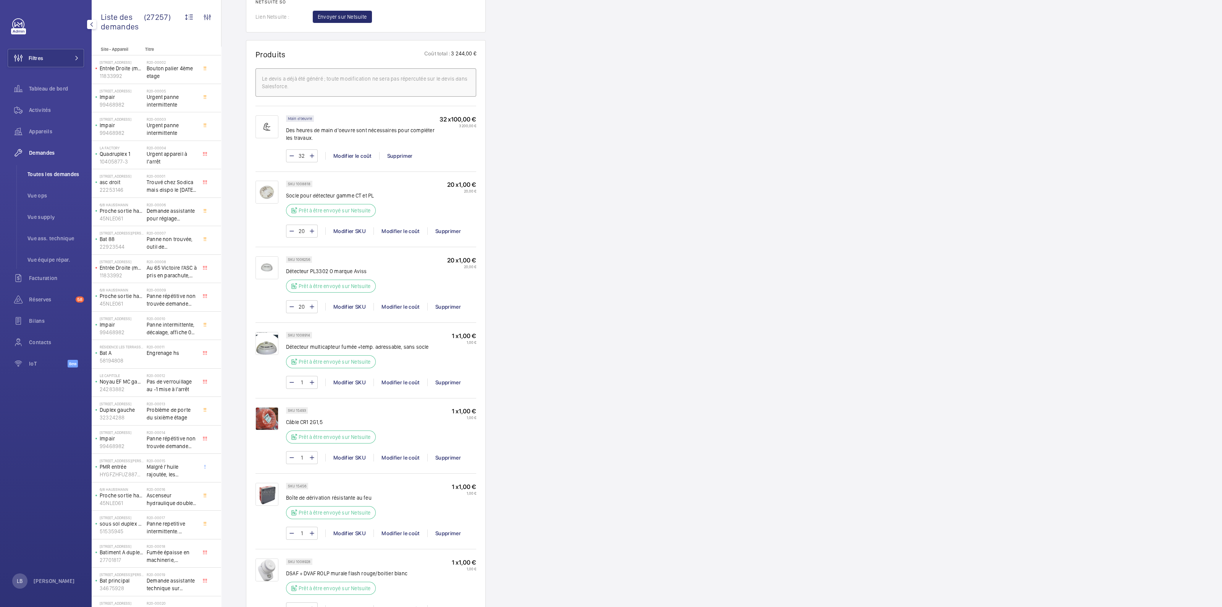
click at [43, 173] on span "Toutes les demandes" at bounding box center [55, 174] width 56 height 8
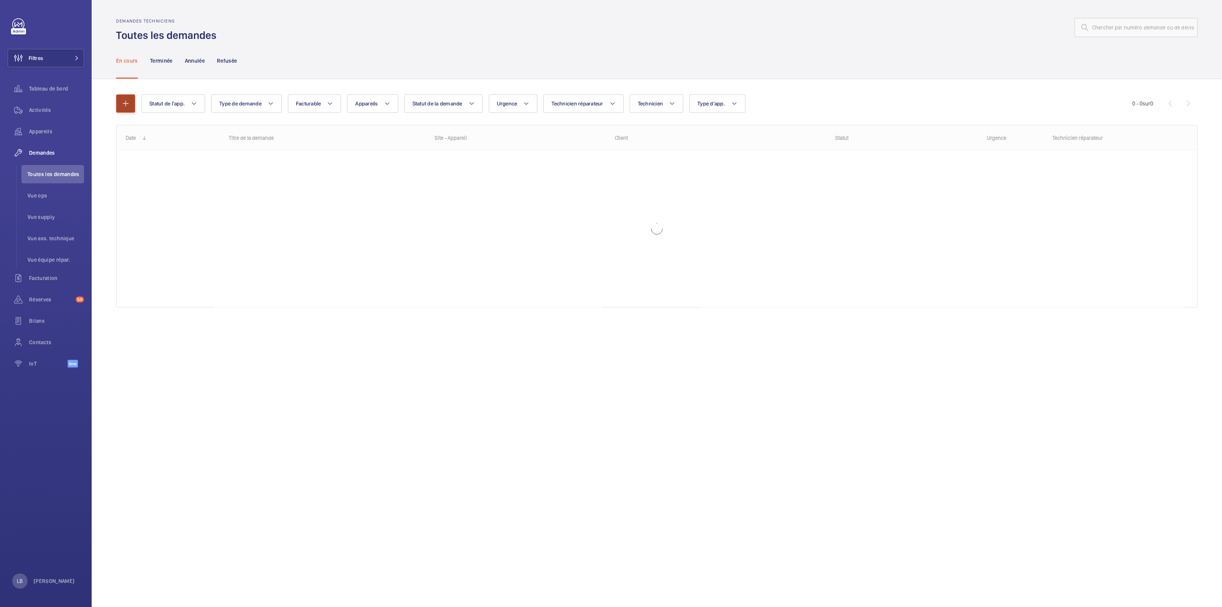
click at [120, 106] on button "button" at bounding box center [125, 103] width 19 height 18
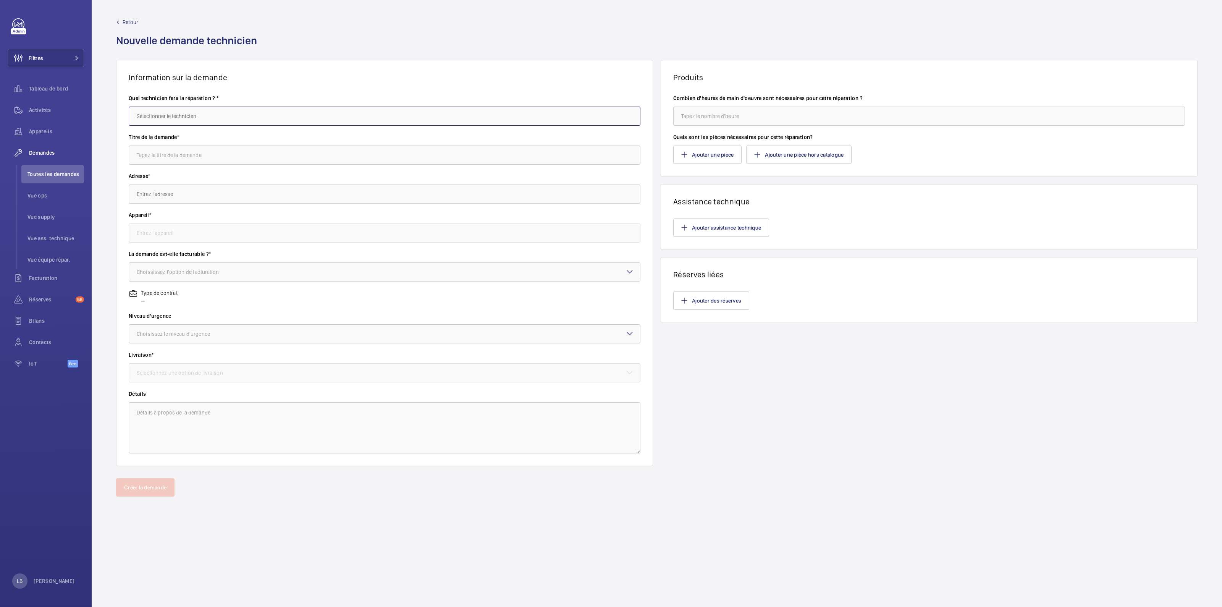
click at [221, 121] on input "text" at bounding box center [385, 116] width 512 height 19
click at [194, 140] on mat-option "Faycal Belalia" at bounding box center [384, 139] width 511 height 19
type input "Faycal Belalia"
click at [203, 158] on input "text" at bounding box center [385, 154] width 512 height 19
type input "fourniture d'un echfaudage pour chiffrage dsf"
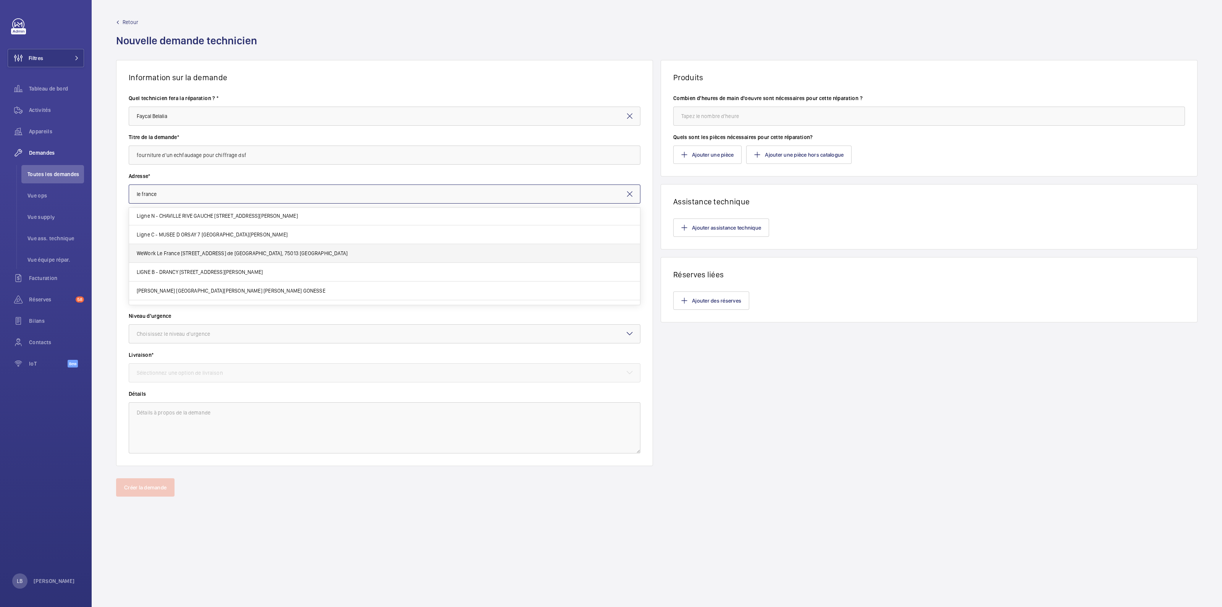
scroll to position [70, 0]
click at [173, 190] on input "le france" at bounding box center [385, 193] width 512 height 19
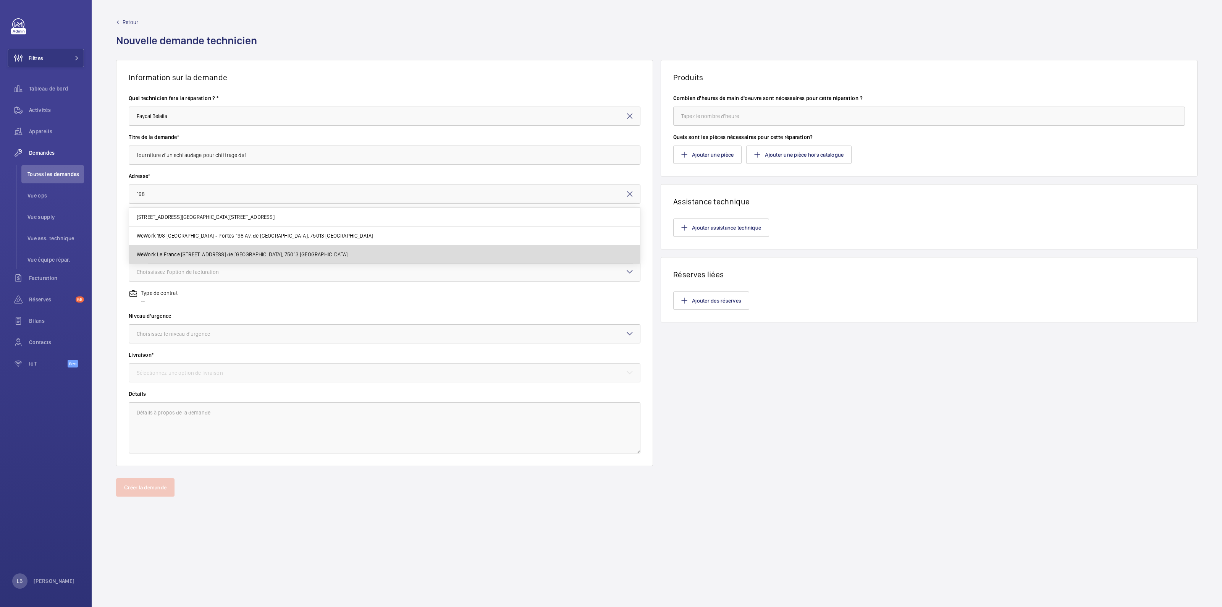
click at [200, 253] on span "WeWork Le France [STREET_ADDRESS] de [GEOGRAPHIC_DATA], 75013 [GEOGRAPHIC_DATA]" at bounding box center [242, 254] width 211 height 8
type input "WeWork Le France [STREET_ADDRESS] de [GEOGRAPHIC_DATA], 75013 [GEOGRAPHIC_DATA]"
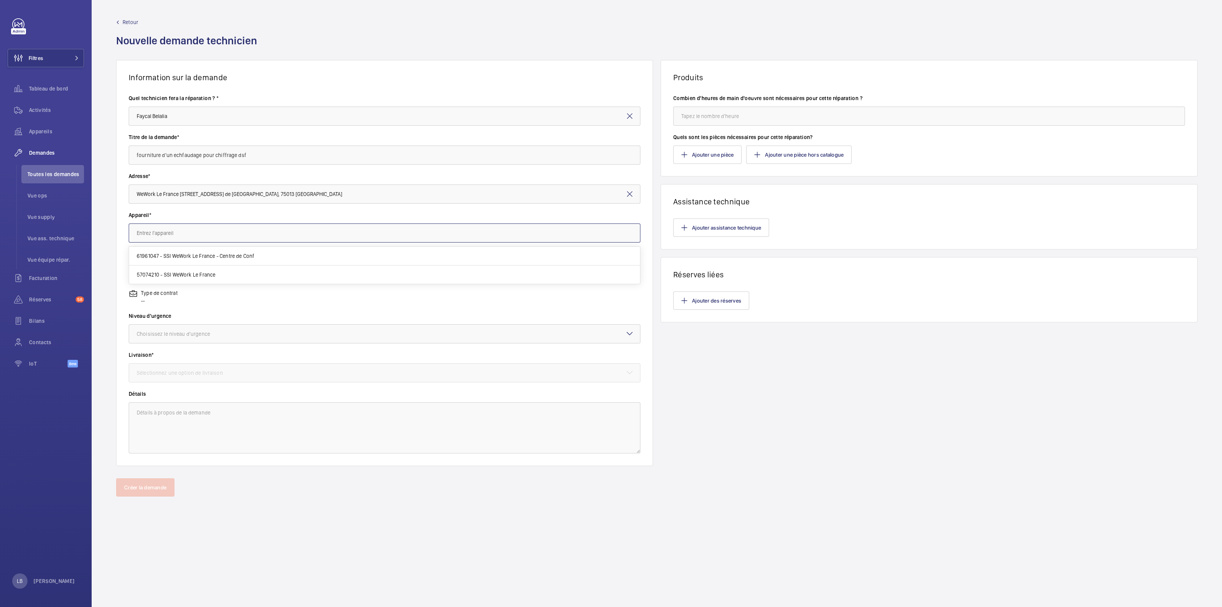
click at [213, 236] on input "text" at bounding box center [385, 232] width 512 height 19
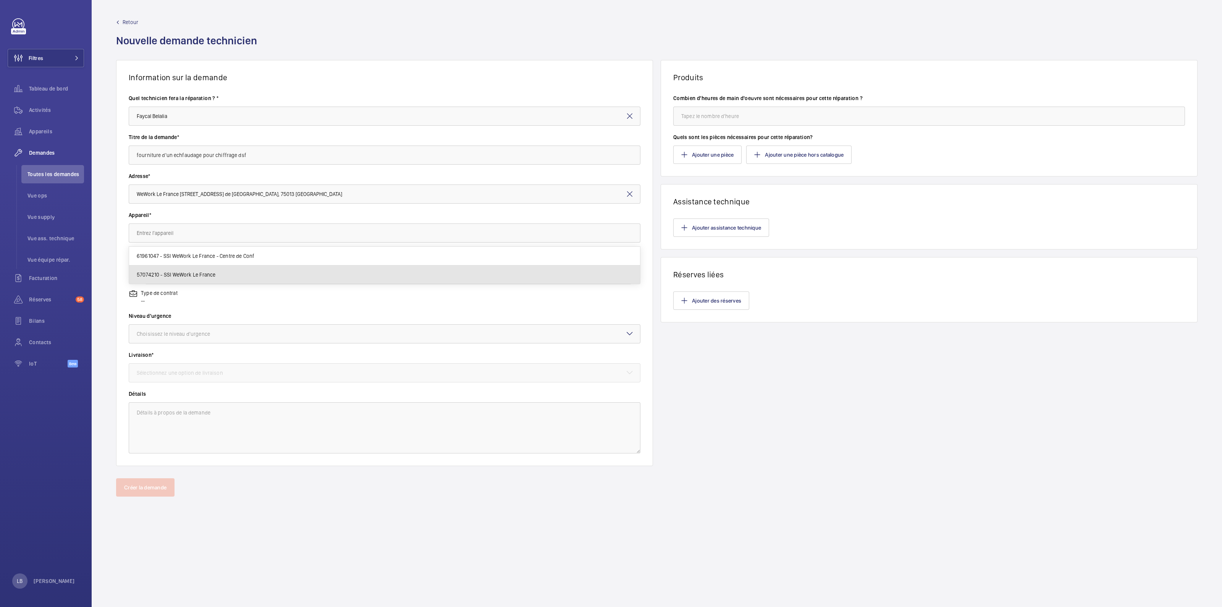
click at [198, 271] on span "57074210 - SSI WeWork Le France" at bounding box center [176, 275] width 79 height 8
type input "57074210 - SSI WeWork Le France"
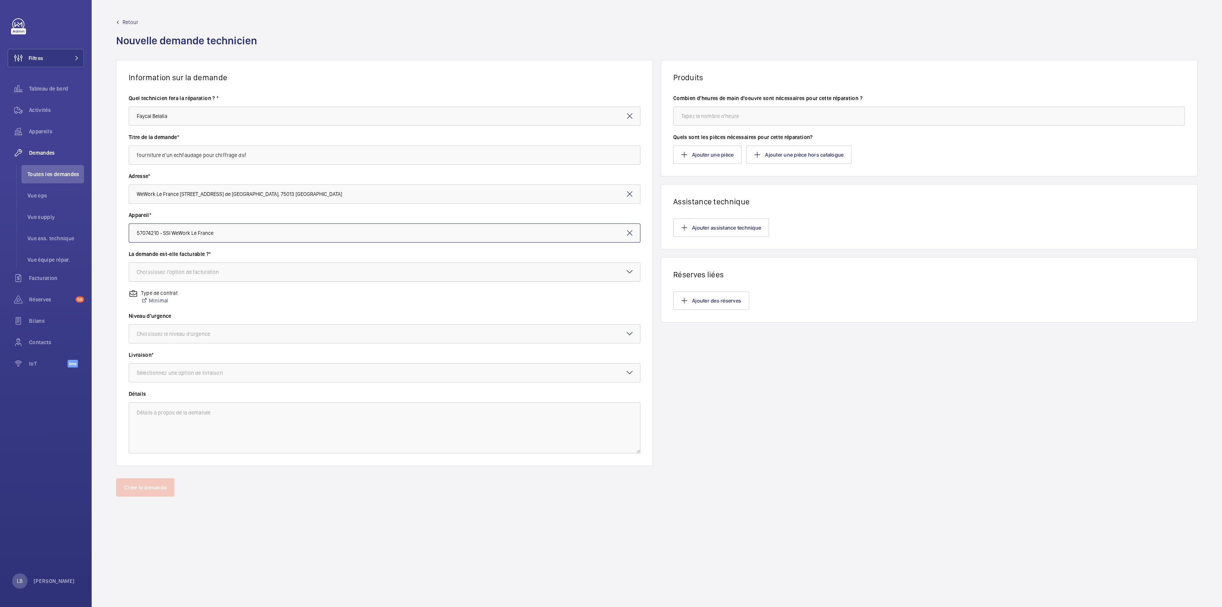
click at [204, 268] on div "Choississez l'option de facturation" at bounding box center [188, 272] width 102 height 8
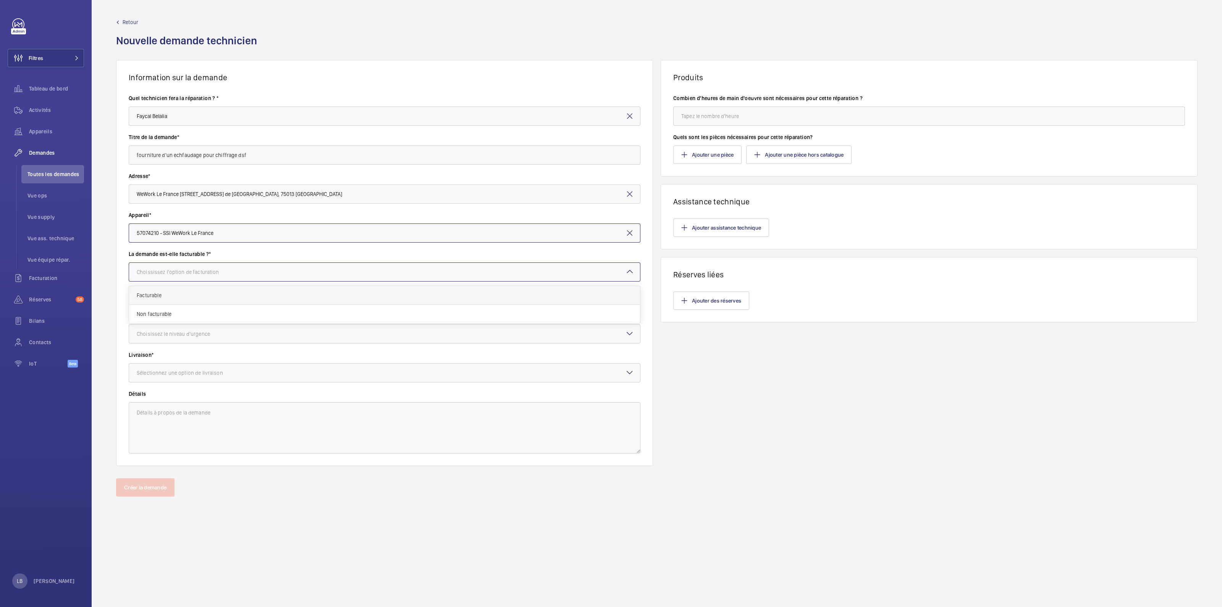
click at [176, 294] on span "Facturable" at bounding box center [384, 295] width 495 height 8
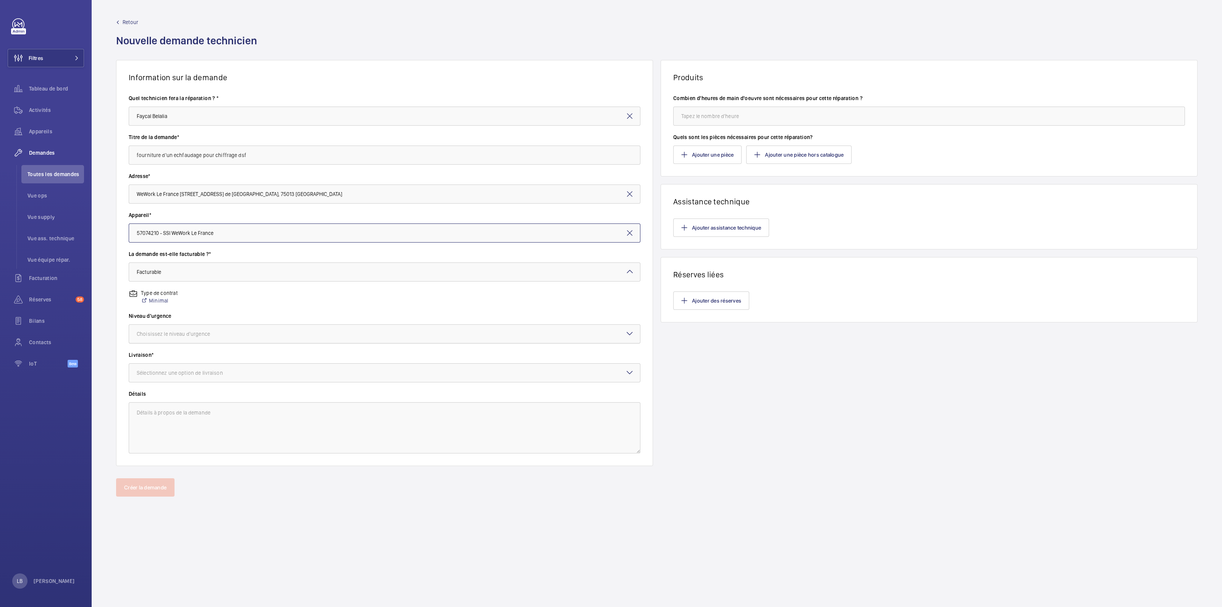
click at [204, 332] on div "Choisissez le niveau d'urgence" at bounding box center [183, 334] width 92 height 8
click at [166, 391] on span "Urgent" at bounding box center [384, 395] width 495 height 8
click at [187, 377] on div at bounding box center [384, 372] width 511 height 18
click at [175, 436] on span "WM Entrepôt ([GEOGRAPHIC_DATA])" at bounding box center [384, 433] width 495 height 8
click at [232, 424] on textarea at bounding box center [385, 427] width 512 height 51
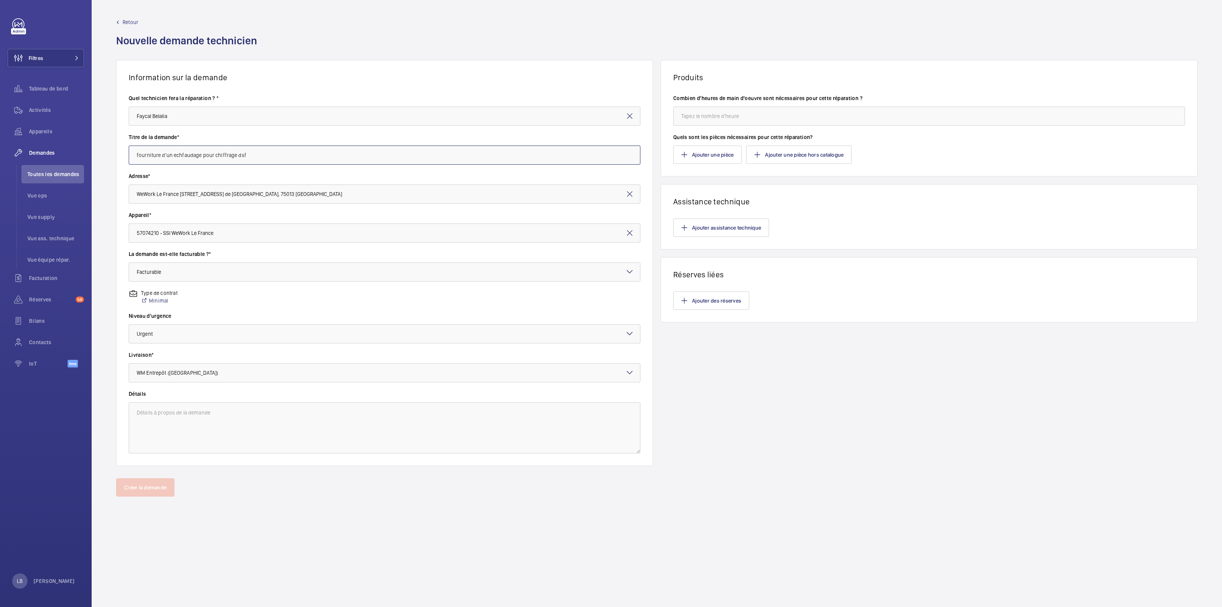
click at [257, 148] on input "fourniture d'un echfaudage pour chiffrage dsf" at bounding box center [385, 154] width 512 height 19
click at [235, 429] on textarea at bounding box center [385, 427] width 512 height 51
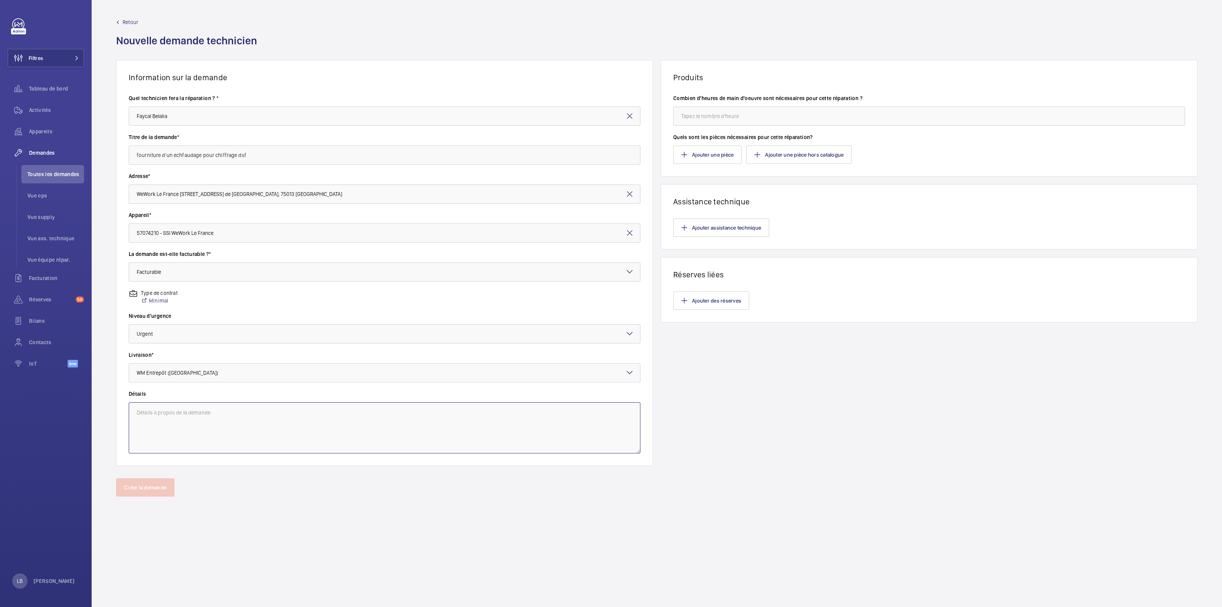
paste textarea "fourniture d'un echfaudage pour chiffrage dsf"
type textarea "fourniture d'un echfaudage pour chiffrage dsf"
click at [712, 146] on button "Ajouter une pièce" at bounding box center [707, 154] width 68 height 18
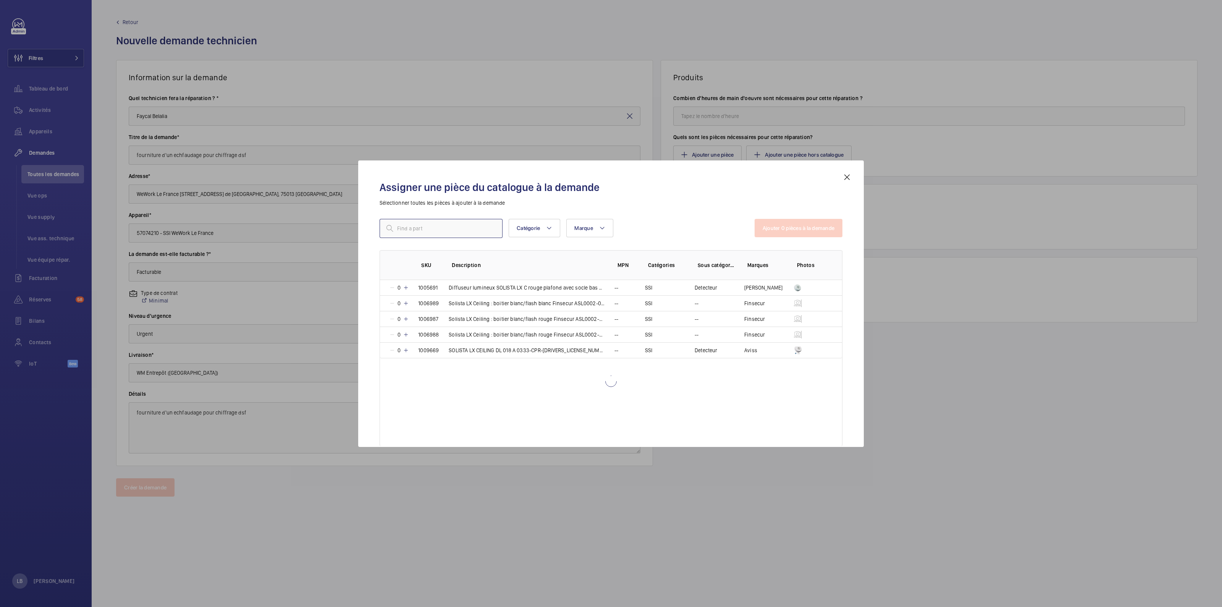
click at [446, 232] on input "text" at bounding box center [440, 228] width 123 height 19
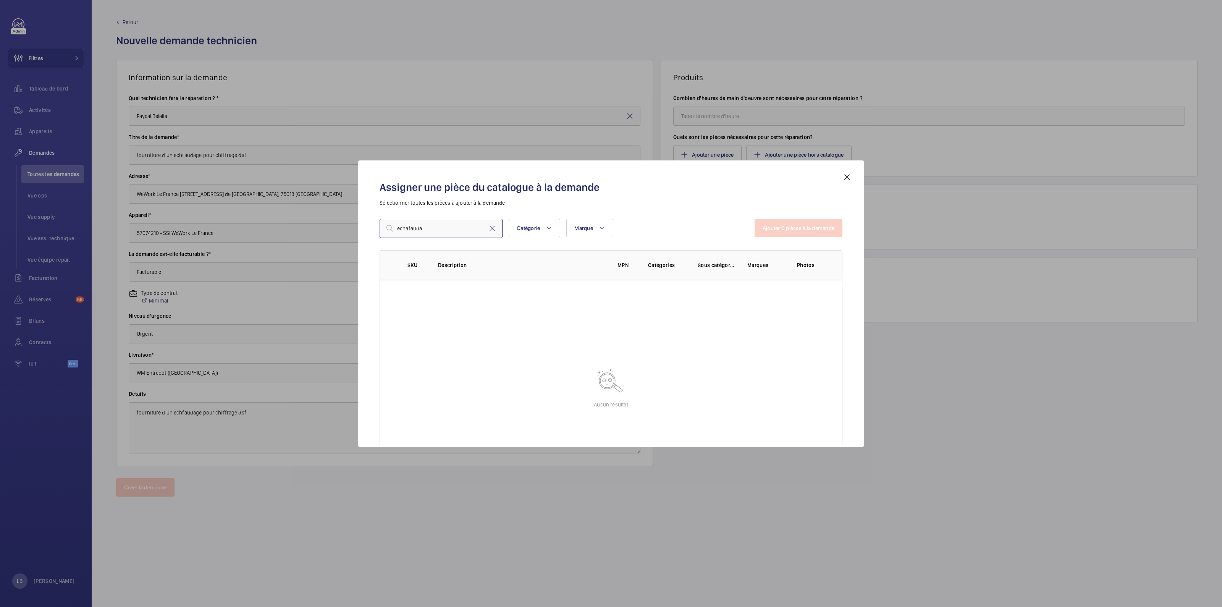
click at [449, 229] on input "echafauda" at bounding box center [440, 228] width 123 height 19
drag, startPoint x: 449, startPoint y: 229, endPoint x: 449, endPoint y: 235, distance: 6.1
click at [449, 235] on input "echafauda" at bounding box center [440, 228] width 123 height 19
type input "e"
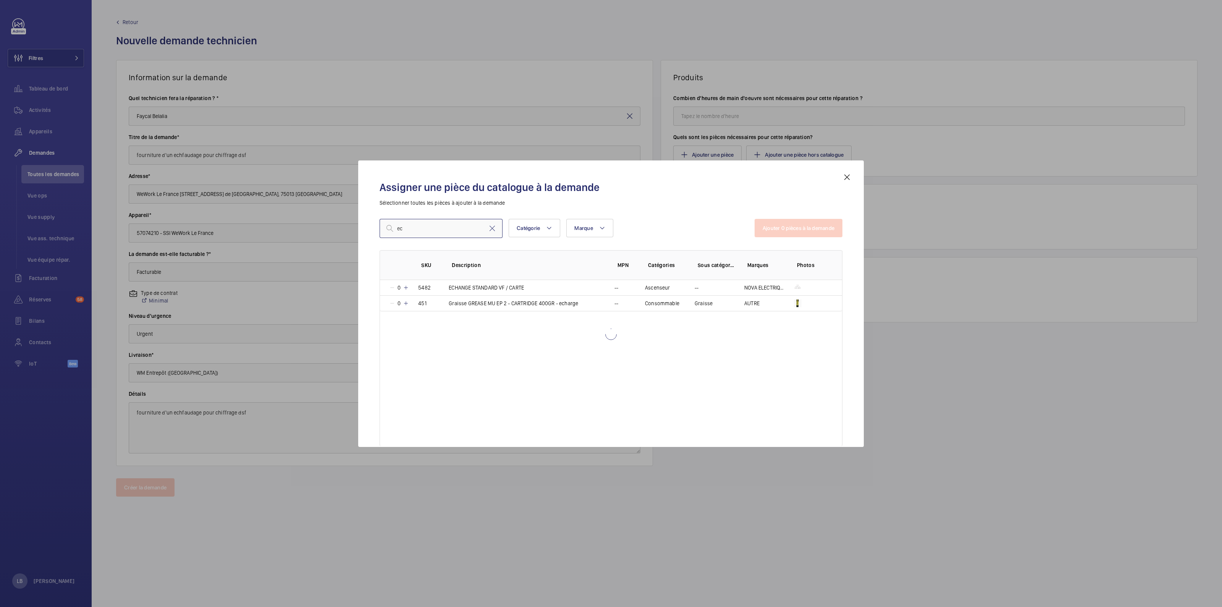
type input "e"
type input "forafait"
click at [685, 221] on div "forafait Catégorie Marque Plus de filtres Réinitialiser tous les filtres" at bounding box center [566, 228] width 375 height 19
click at [490, 232] on input "forafait" at bounding box center [440, 228] width 123 height 19
click at [493, 228] on mat-icon at bounding box center [491, 228] width 9 height 9
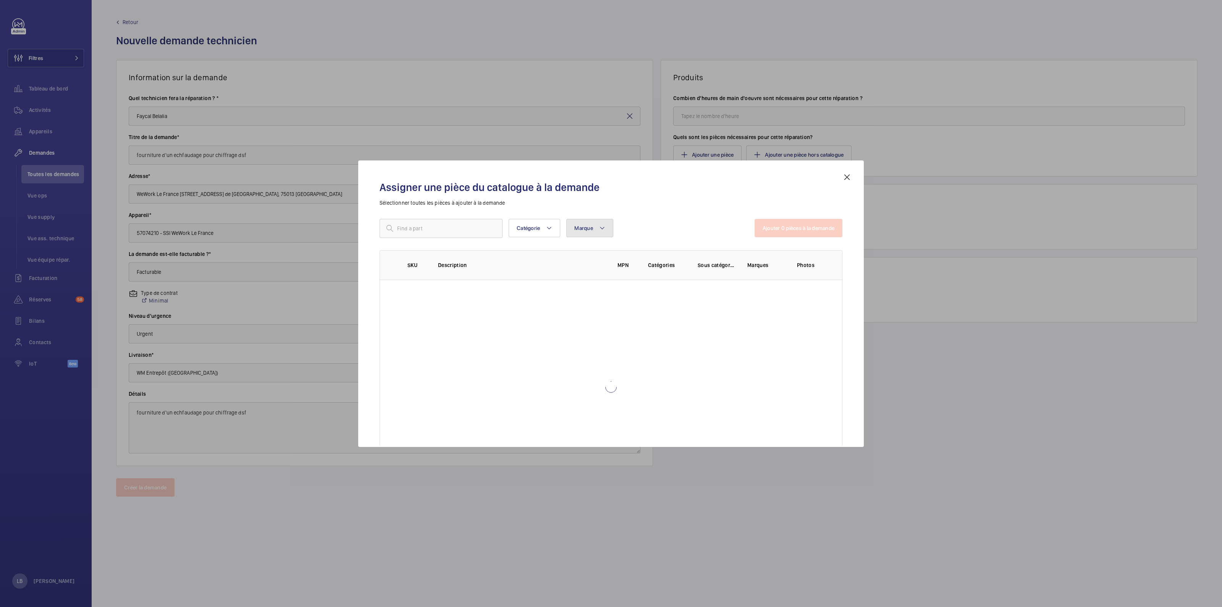
click at [590, 223] on button "Marque" at bounding box center [589, 228] width 47 height 18
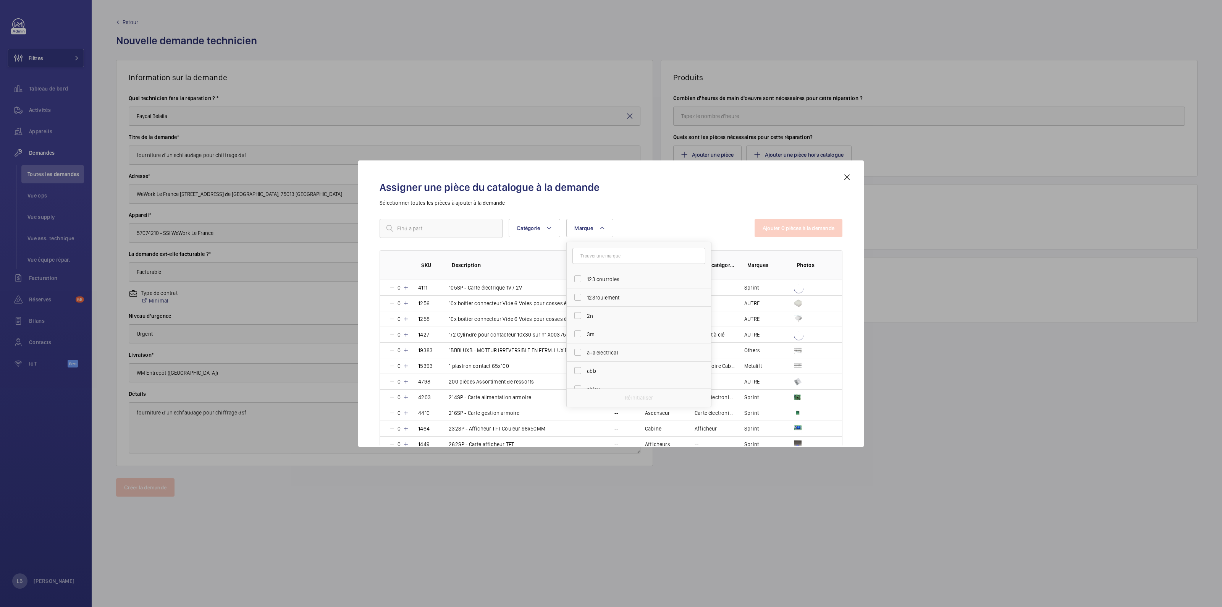
click at [651, 220] on div "Catégorie Marque 123 courroies 123roulement 2n 3m a+a electrical abb abloy abl …" at bounding box center [566, 228] width 375 height 19
click at [849, 178] on mat-icon at bounding box center [846, 177] width 9 height 9
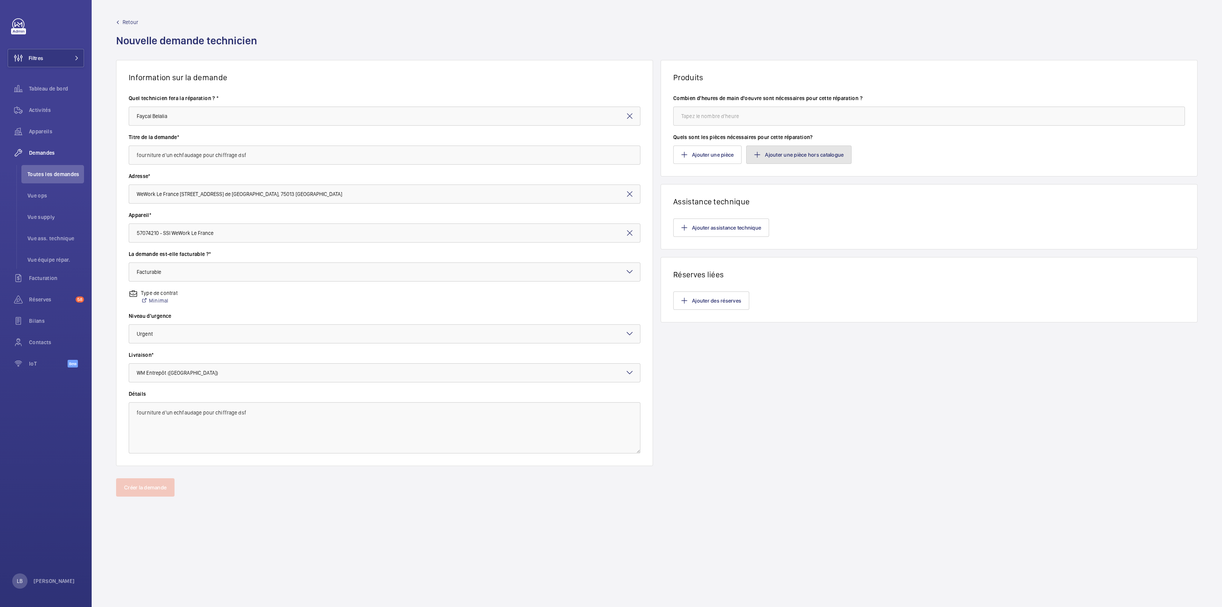
click at [799, 152] on button "Ajouter une pièce hors catalogue" at bounding box center [798, 154] width 105 height 18
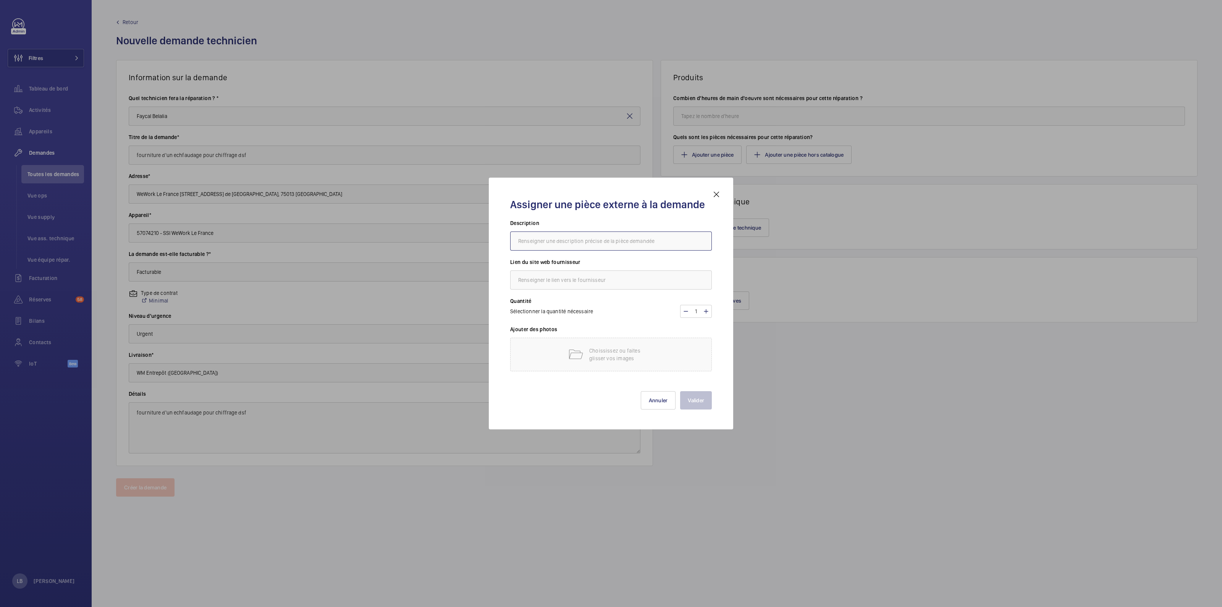
click at [555, 231] on input "text" at bounding box center [611, 240] width 202 height 19
click at [553, 237] on input "text" at bounding box center [611, 240] width 202 height 19
type input "echafaudage"
type input "kiloutou"
click at [564, 354] on div "Choississez ou faites glisser vos images" at bounding box center [611, 354] width 202 height 34
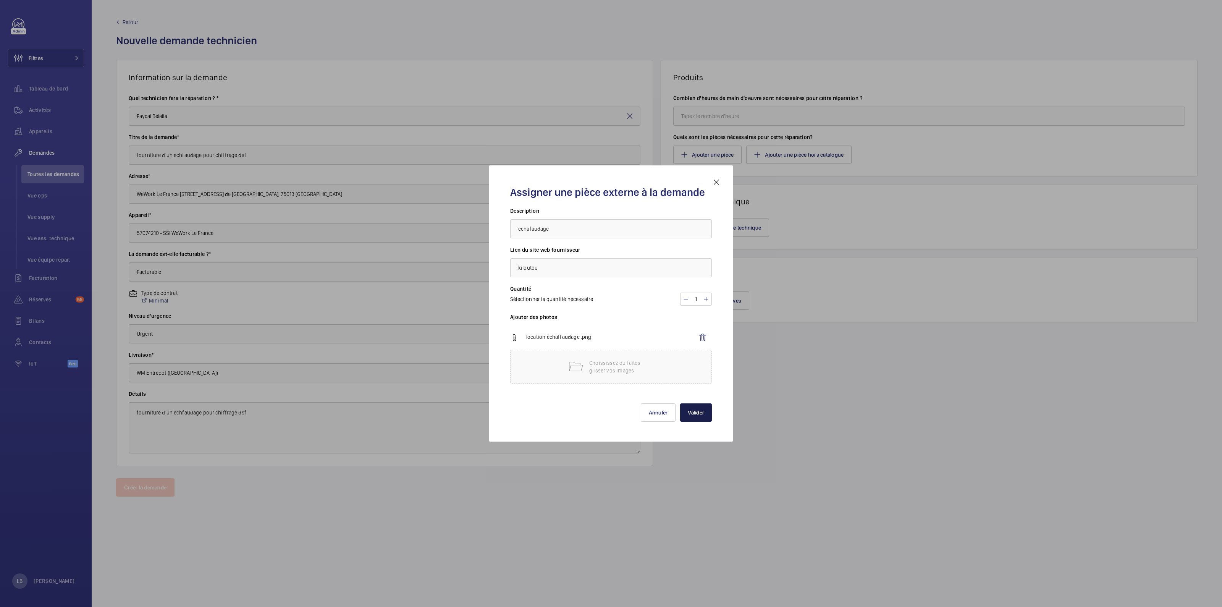
click at [697, 408] on button "Valider" at bounding box center [696, 412] width 32 height 18
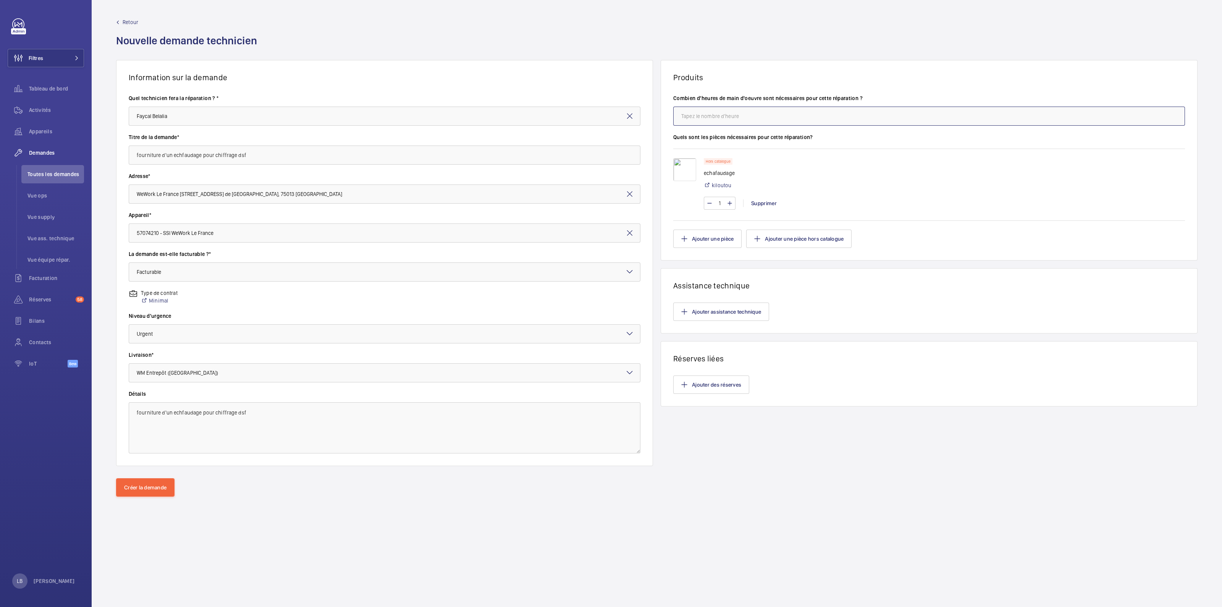
click at [752, 121] on input "number" at bounding box center [929, 116] width 512 height 19
type input "8"
click at [966, 173] on div "Hors catalogue echafaudage kiloutou" at bounding box center [944, 176] width 481 height 36
click at [116, 487] on button "Créer la demande" at bounding box center [145, 487] width 58 height 18
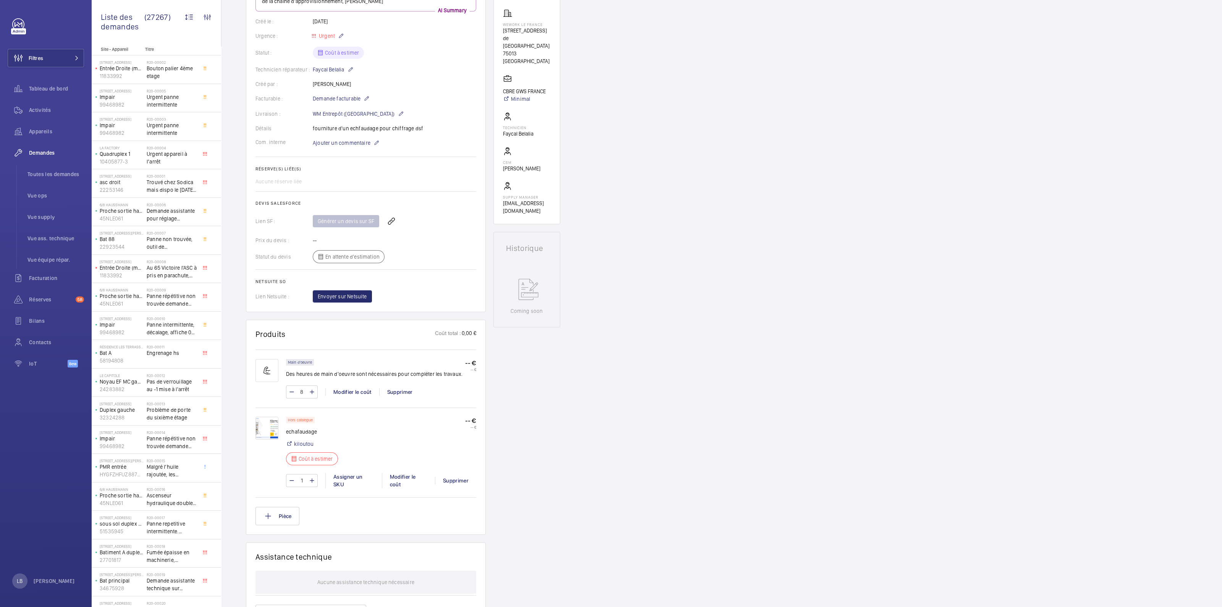
scroll to position [190, 0]
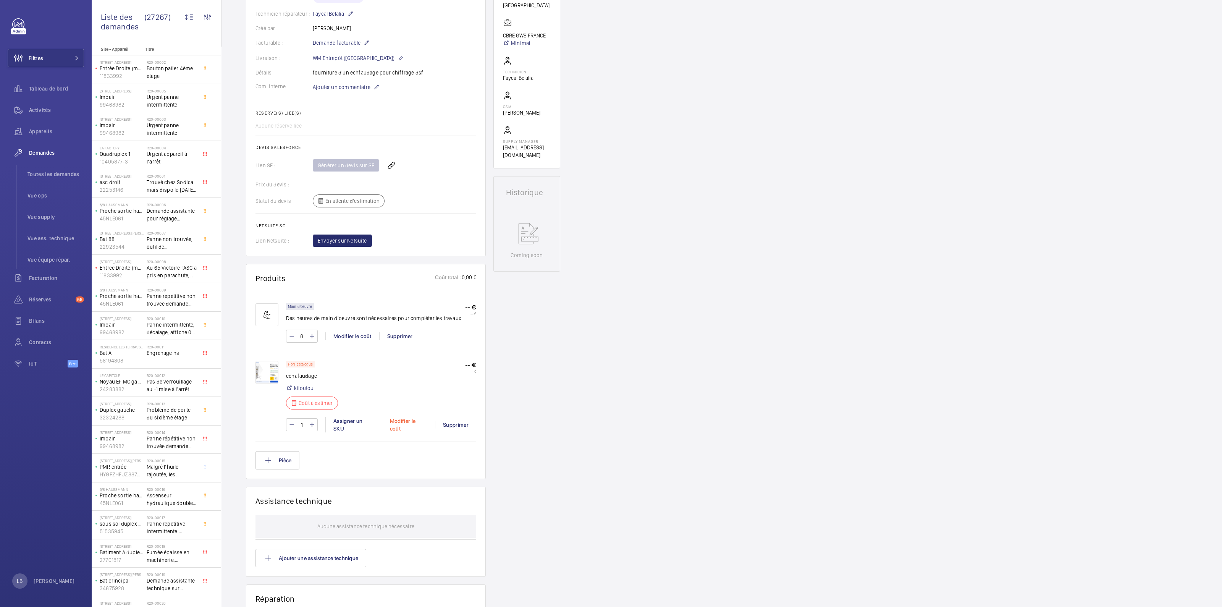
click at [412, 422] on div "Modifier le coût" at bounding box center [408, 424] width 53 height 15
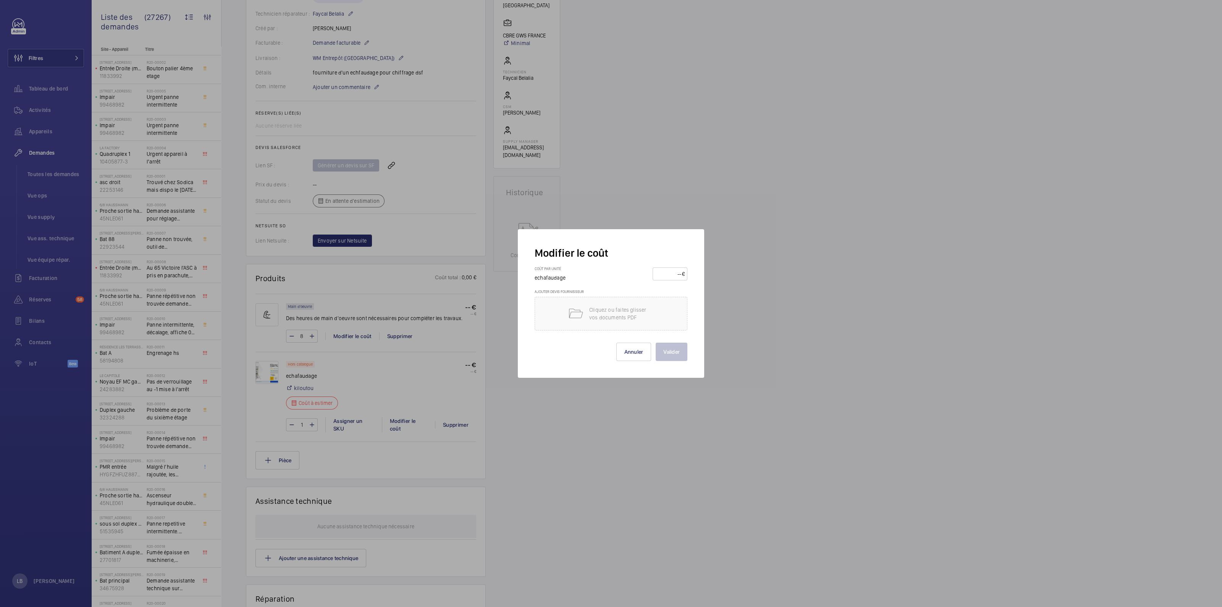
click at [680, 270] on input "number" at bounding box center [668, 274] width 27 height 12
type input "89"
click at [655, 342] on button "Valider" at bounding box center [671, 351] width 32 height 18
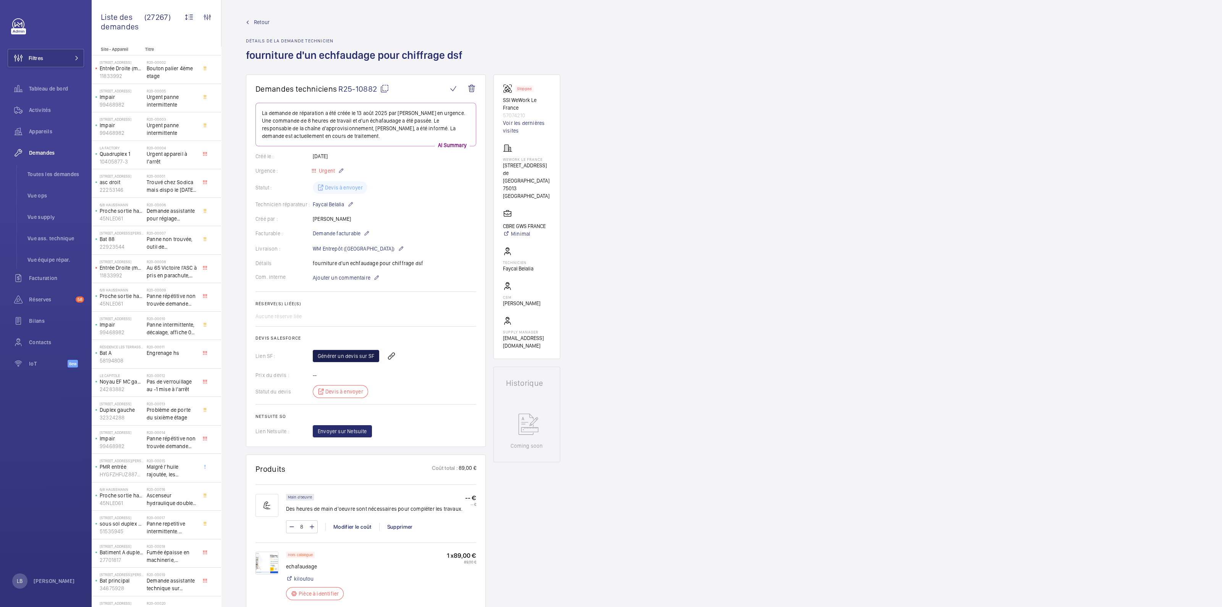
click at [360, 352] on link "Générer un devis sur SF" at bounding box center [346, 356] width 66 height 12
